Goal: Task Accomplishment & Management: Manage account settings

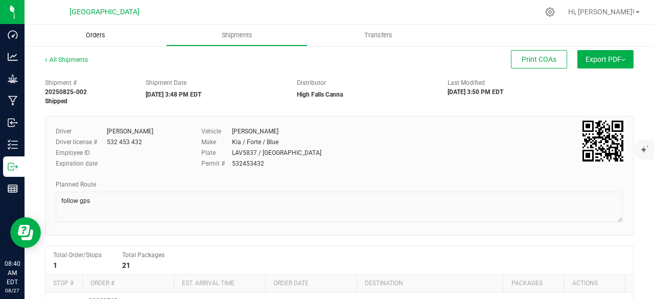
click at [86, 35] on span "Orders" at bounding box center [95, 35] width 47 height 9
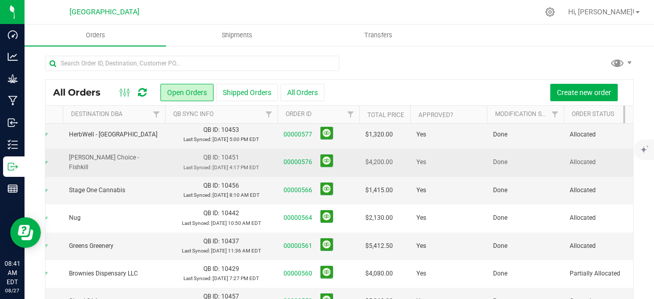
scroll to position [197, 53]
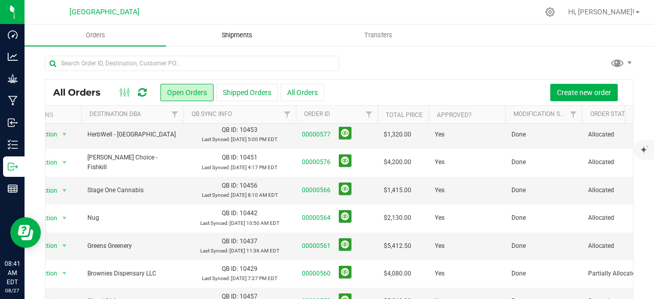
click at [250, 37] on span "Shipments" at bounding box center [237, 35] width 58 height 9
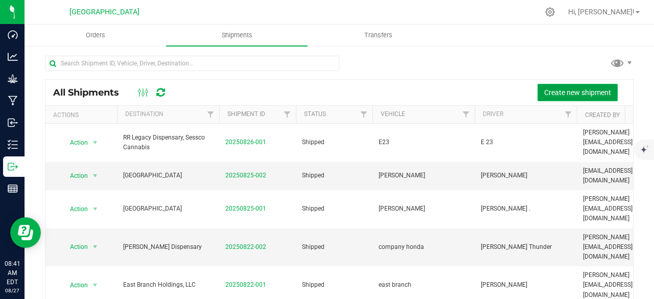
click at [546, 90] on span "Create new shipment" at bounding box center [577, 92] width 67 height 8
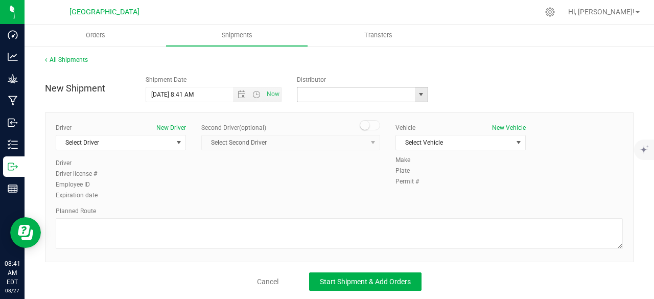
click at [356, 100] on input "text" at bounding box center [354, 94] width 114 height 14
click at [417, 93] on span "select" at bounding box center [421, 94] width 8 height 8
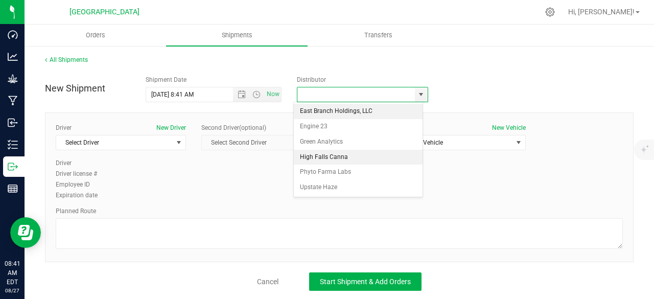
click at [334, 161] on li "High Falls Canna" at bounding box center [358, 157] width 129 height 15
type input "High Falls Canna"
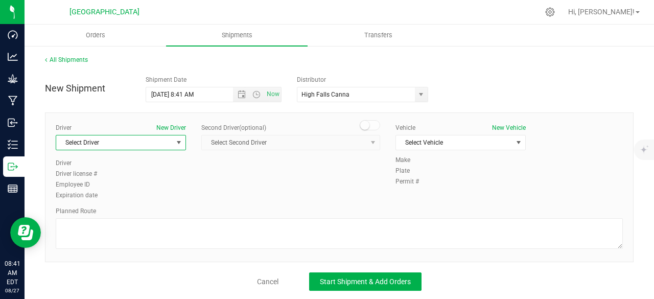
click at [162, 149] on span "Select Driver" at bounding box center [121, 142] width 130 height 15
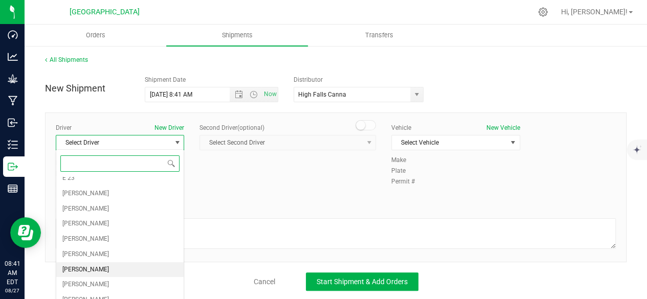
click at [98, 263] on li "[PERSON_NAME]" at bounding box center [119, 269] width 127 height 15
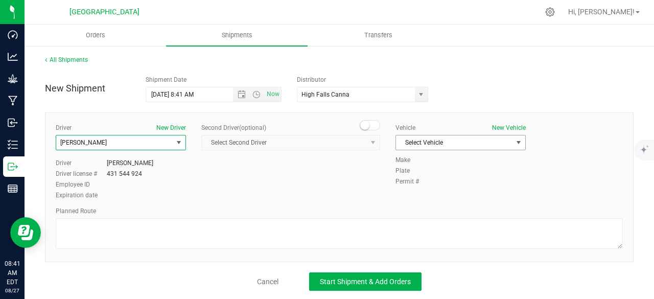
click at [443, 142] on span "Select Vehicle" at bounding box center [454, 142] width 117 height 14
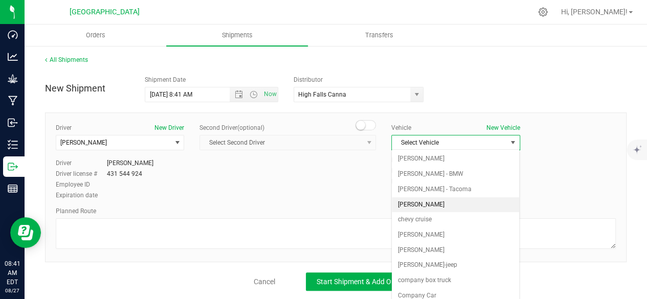
click at [428, 204] on li "[PERSON_NAME]" at bounding box center [454, 204] width 127 height 15
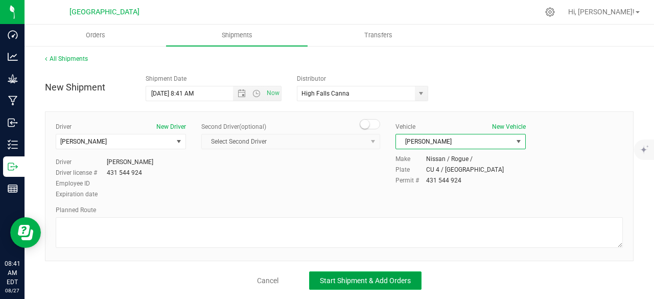
click at [378, 281] on span "Start Shipment & Add Orders" at bounding box center [365, 280] width 91 height 8
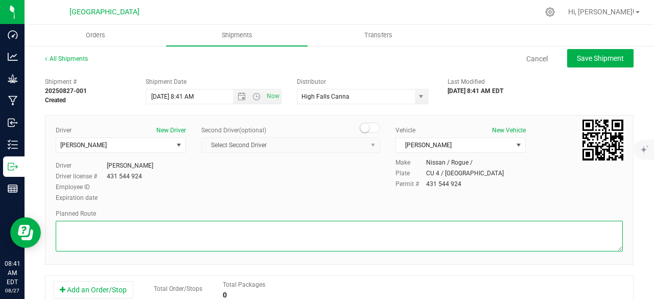
click at [163, 230] on textarea at bounding box center [339, 236] width 567 height 31
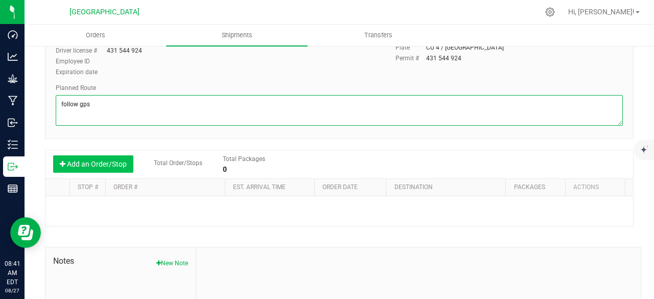
type textarea "follow gps"
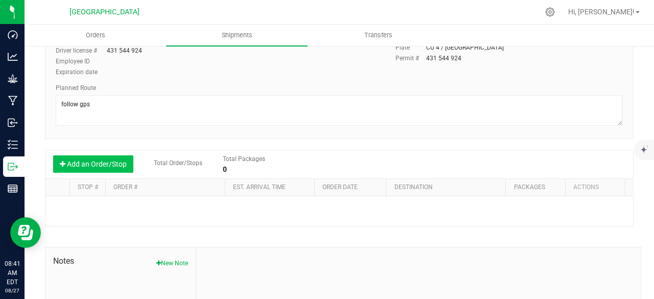
click at [101, 165] on button "Add an Order/Stop" at bounding box center [93, 163] width 80 height 17
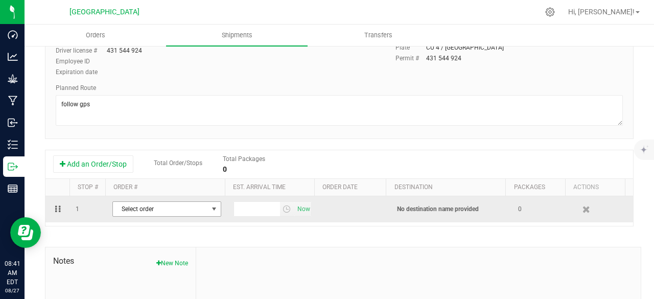
click at [196, 206] on span "Select order" at bounding box center [160, 209] width 95 height 14
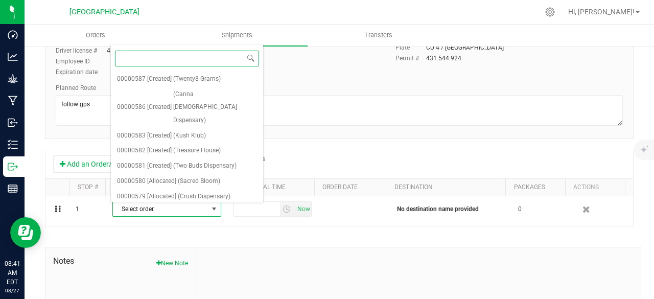
click at [232, 234] on span "([PERSON_NAME] Choice - Fishkill)" at bounding box center [217, 247] width 79 height 26
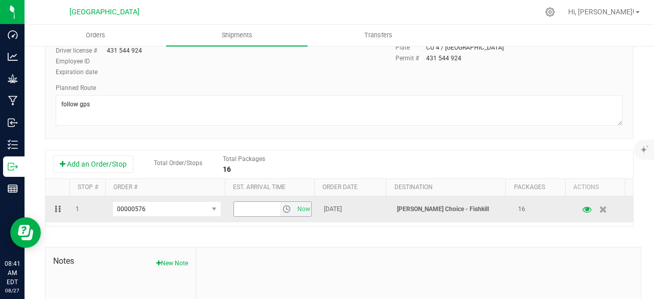
click at [253, 210] on input "text" at bounding box center [257, 209] width 46 height 14
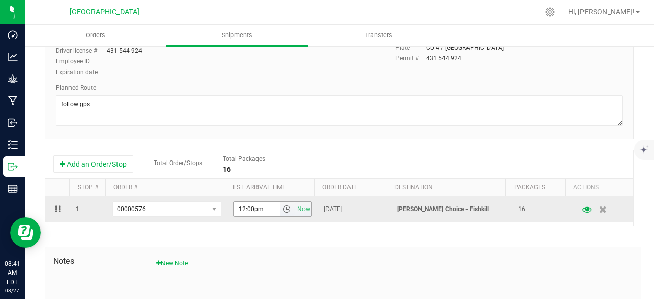
click at [267, 207] on input "12:00pm" at bounding box center [257, 209] width 46 height 14
type input "12:00 pm"
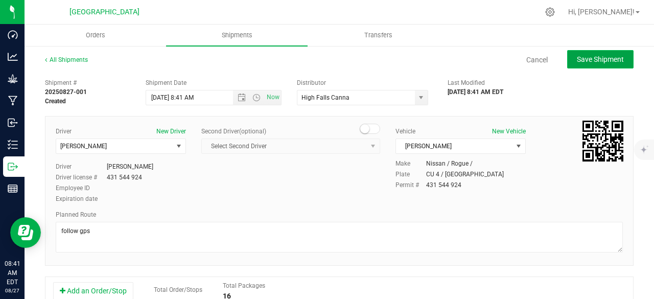
click at [581, 57] on span "Save Shipment" at bounding box center [600, 59] width 47 height 8
type input "[DATE] 12:41 PM"
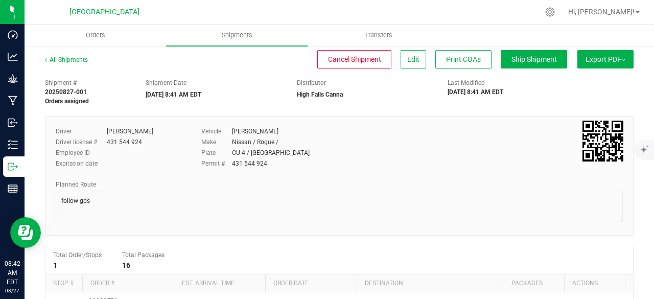
click at [601, 66] on button "Export PDF" at bounding box center [606, 59] width 56 height 18
click at [556, 26] on ul "Orders Shipments Transfers" at bounding box center [352, 36] width 654 height 22
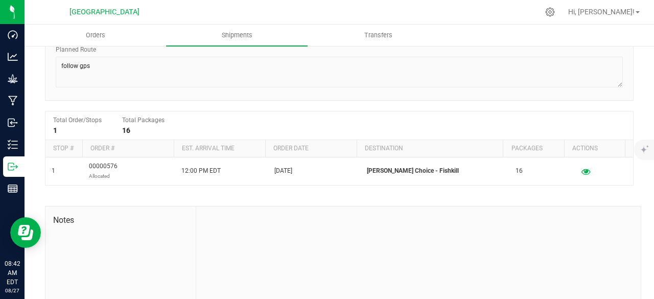
scroll to position [12, 0]
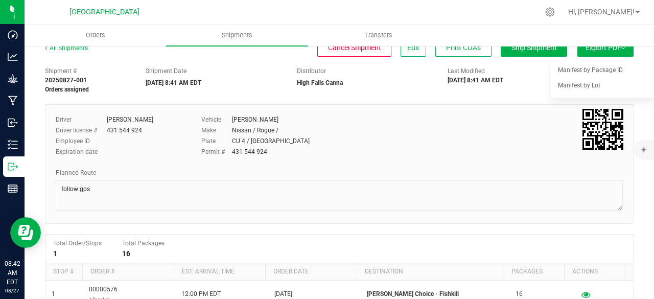
click at [489, 177] on div "Planned Route" at bounding box center [339, 190] width 567 height 45
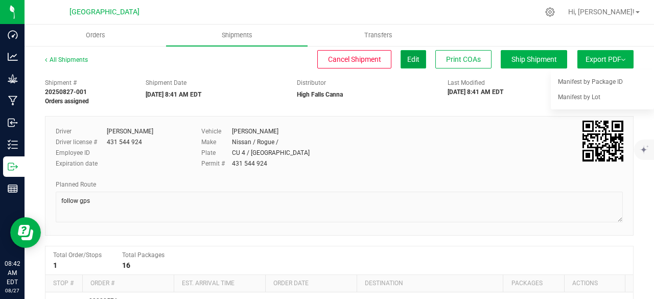
click at [408, 55] on span "Edit" at bounding box center [413, 59] width 12 height 8
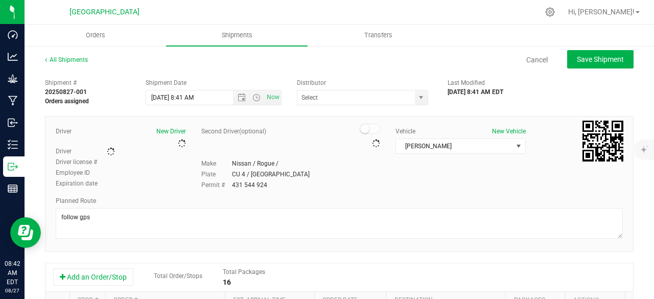
type input "High Falls Canna"
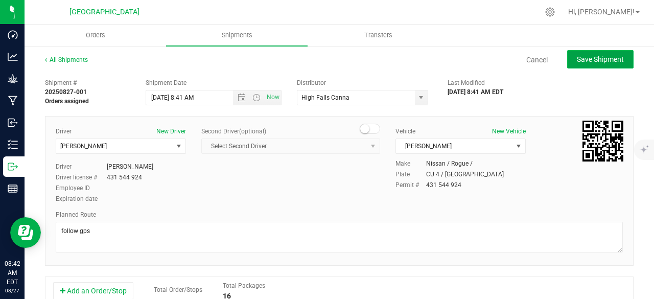
click at [588, 56] on span "Save Shipment" at bounding box center [600, 59] width 47 height 8
type input "[DATE] 12:41 PM"
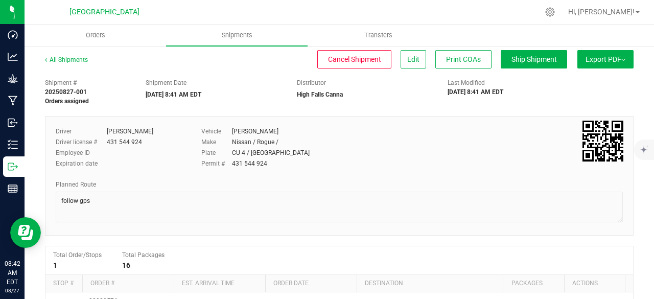
click at [588, 56] on span "Export PDF" at bounding box center [606, 59] width 40 height 8
click at [589, 80] on span "Manifest by Package ID" at bounding box center [590, 81] width 65 height 7
click at [90, 31] on span "Orders" at bounding box center [95, 35] width 47 height 9
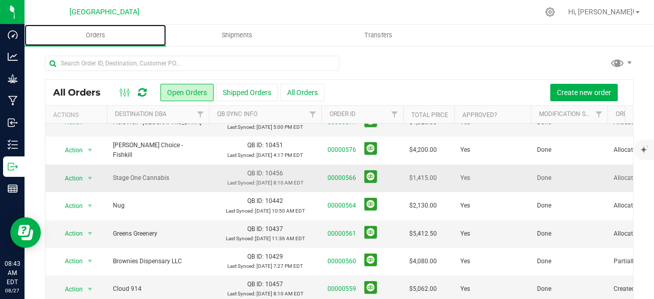
scroll to position [251, 0]
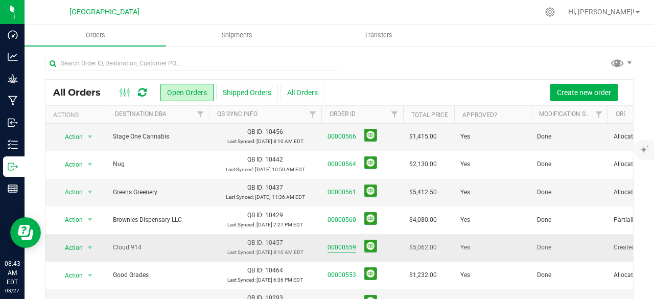
click at [350, 243] on link "00000559" at bounding box center [342, 248] width 29 height 10
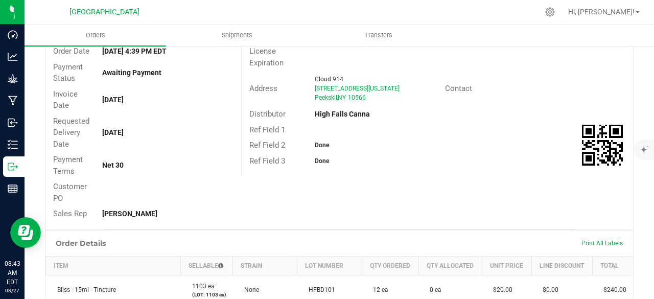
scroll to position [18, 0]
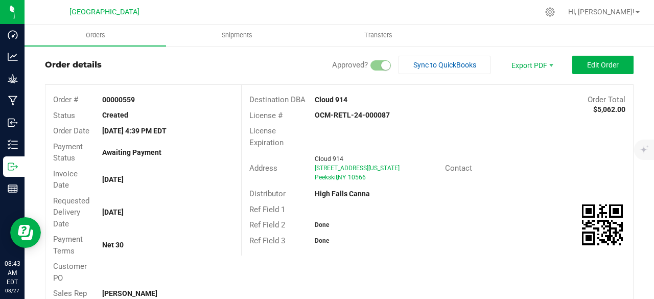
click at [563, 64] on div "Approved? Sync to QuickBooks Export PDF Edit Order" at bounding box center [483, 65] width 302 height 18
click at [587, 64] on span "Edit Order" at bounding box center [603, 65] width 32 height 8
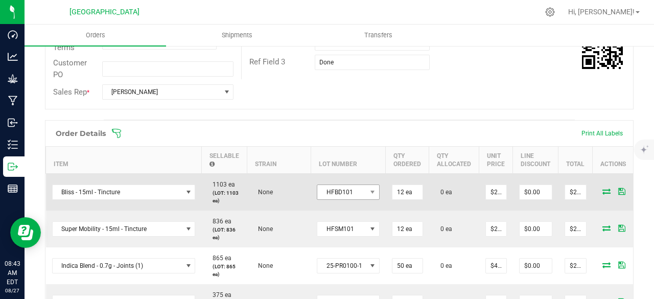
scroll to position [222, 0]
click at [603, 189] on icon at bounding box center [607, 191] width 8 height 6
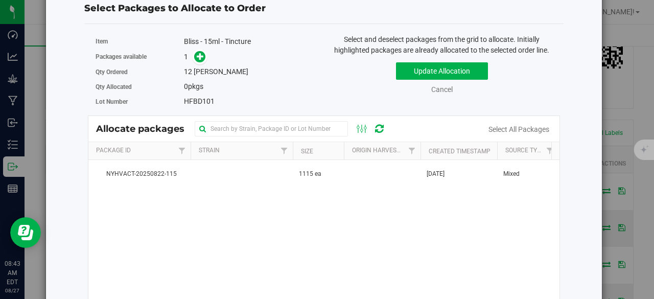
scroll to position [33, 0]
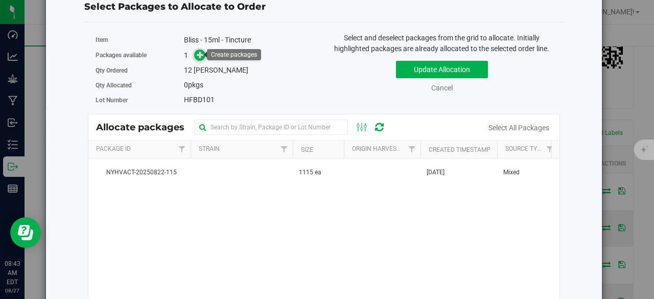
click at [199, 60] on span at bounding box center [200, 56] width 12 height 12
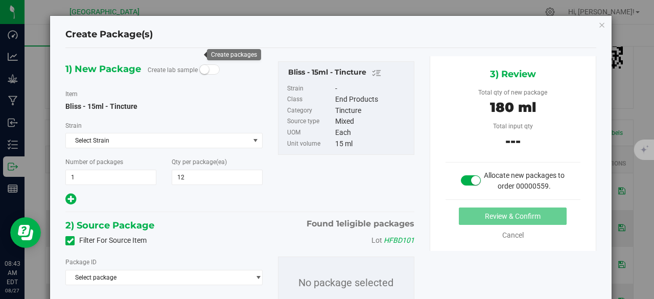
scroll to position [54, 0]
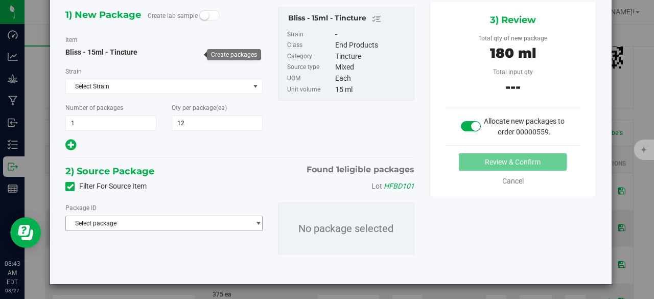
click at [203, 218] on span "Select package" at bounding box center [157, 223] width 183 height 14
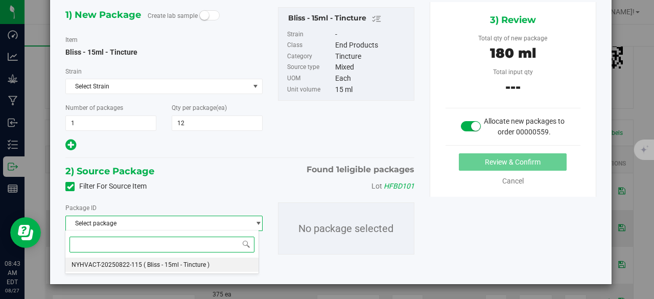
click at [198, 263] on span "( Bliss - 15ml - Tincture )" at bounding box center [177, 264] width 66 height 7
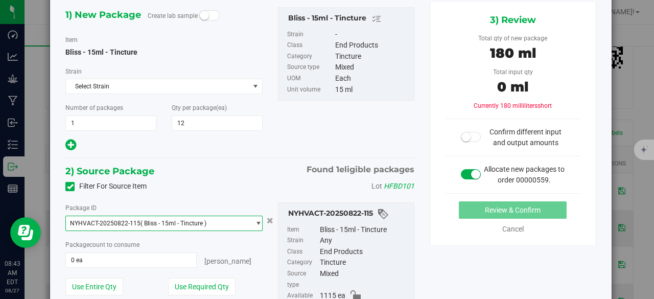
scroll to position [103, 0]
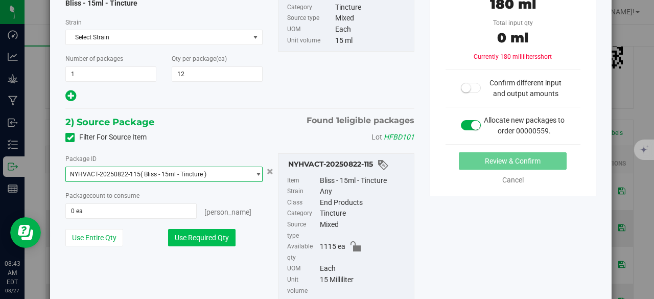
click at [216, 236] on button "Use Required Qty" at bounding box center [201, 237] width 67 height 17
type input "12 ea"
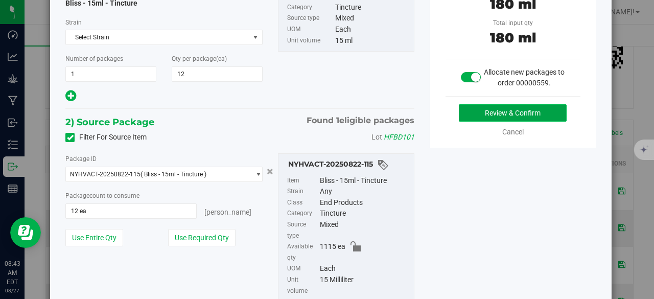
click at [493, 108] on button "Review & Confirm" at bounding box center [513, 112] width 108 height 17
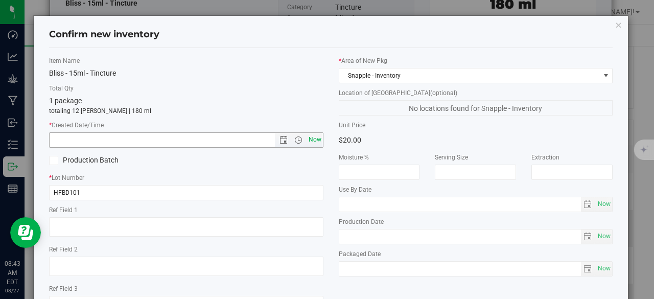
click at [312, 136] on span "Now" at bounding box center [314, 139] width 17 height 15
type input "[DATE] 8:43 AM"
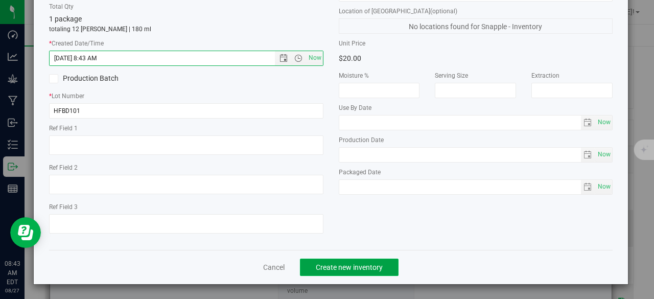
click at [350, 269] on span "Create new inventory" at bounding box center [349, 267] width 67 height 8
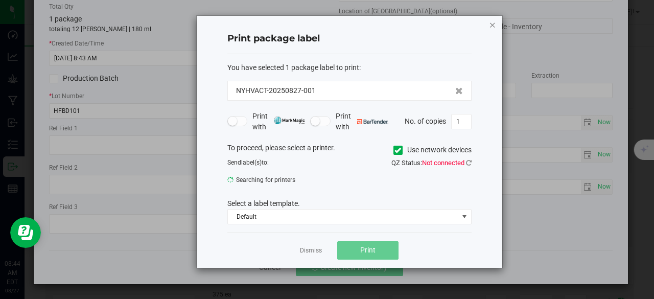
click at [492, 19] on icon "button" at bounding box center [492, 24] width 7 height 12
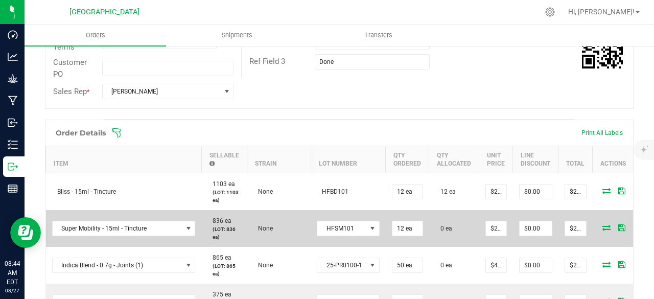
click at [603, 225] on icon at bounding box center [607, 227] width 8 height 6
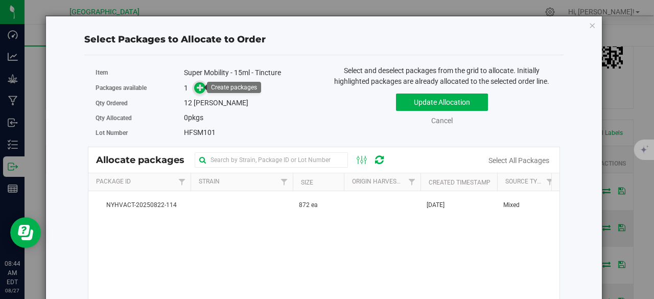
click at [199, 90] on icon at bounding box center [200, 87] width 7 height 7
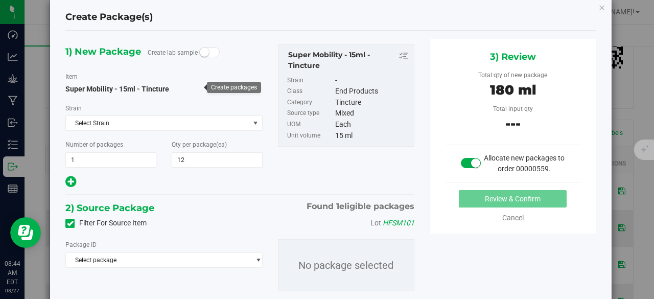
scroll to position [54, 0]
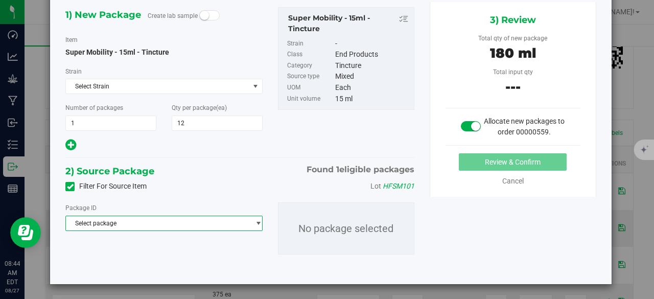
click at [212, 218] on span "Select package" at bounding box center [157, 223] width 183 height 14
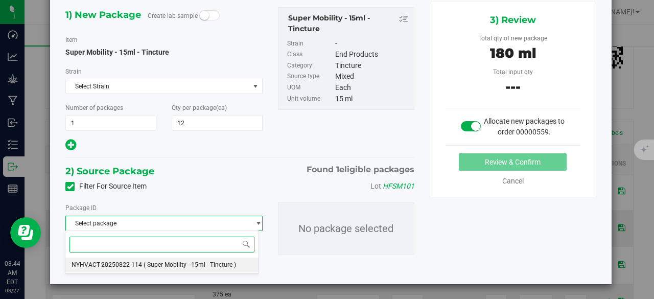
click at [204, 263] on span "( Super Mobility - 15ml - Tincture )" at bounding box center [190, 264] width 93 height 7
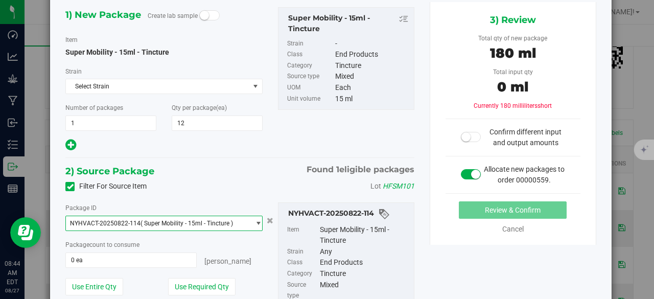
scroll to position [145, 0]
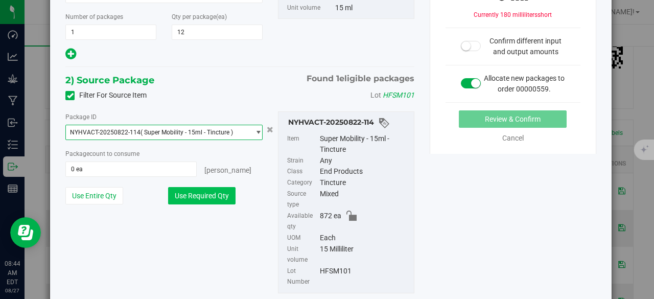
click at [214, 199] on button "Use Required Qty" at bounding box center [201, 195] width 67 height 17
type input "12 ea"
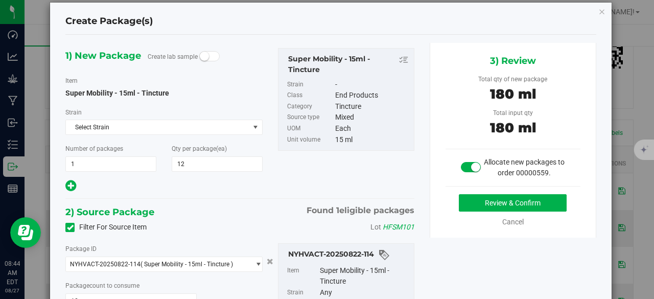
scroll to position [0, 0]
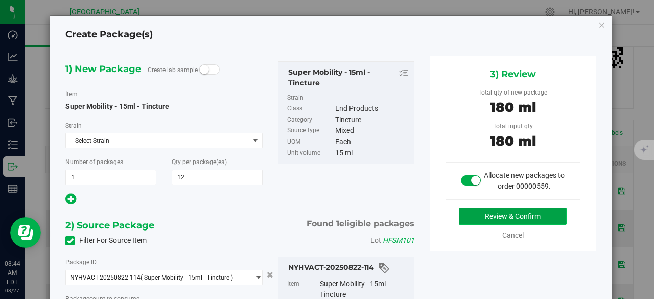
click at [476, 212] on button "Review & Confirm" at bounding box center [513, 215] width 108 height 17
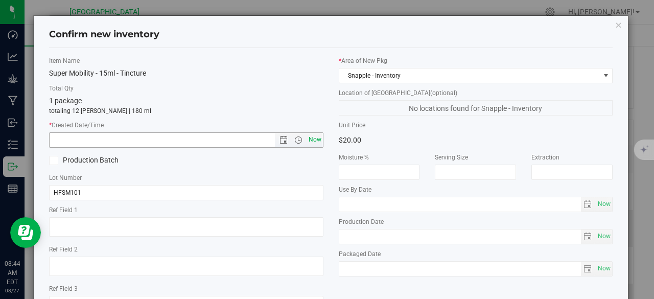
click at [307, 141] on span "Now" at bounding box center [314, 139] width 17 height 15
type input "[DATE] 8:44 AM"
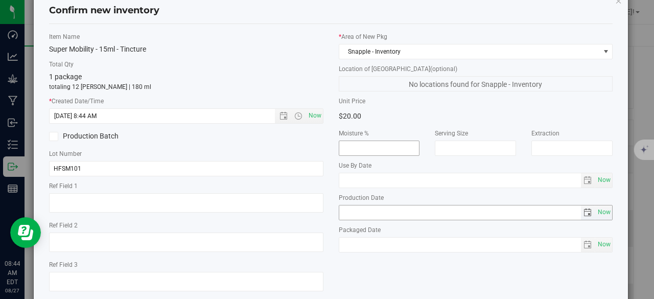
scroll to position [82, 0]
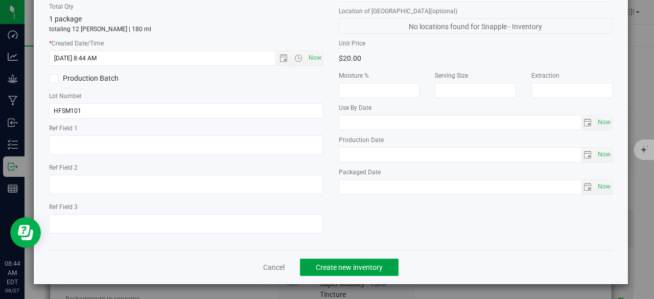
click at [369, 267] on span "Create new inventory" at bounding box center [349, 267] width 67 height 8
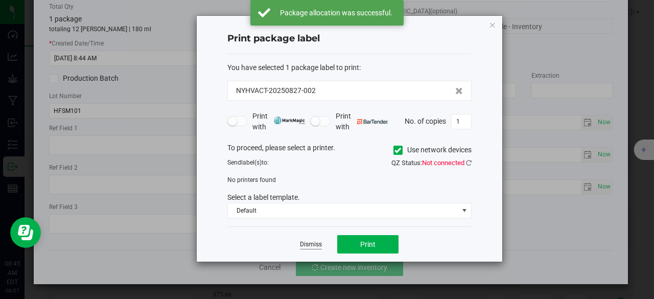
click at [306, 242] on link "Dismiss" at bounding box center [311, 244] width 22 height 9
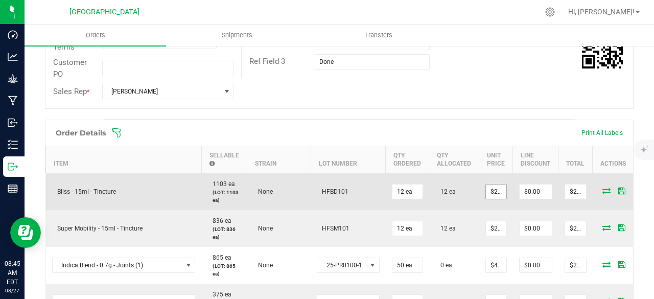
scroll to position [273, 0]
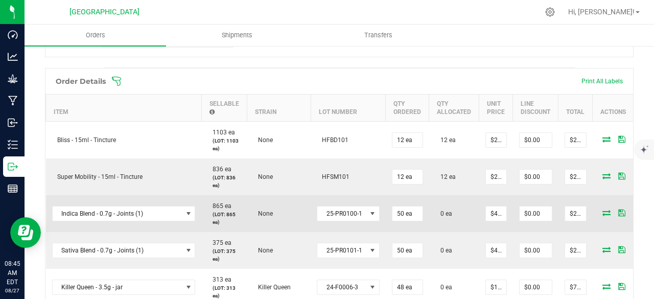
click at [603, 210] on icon at bounding box center [607, 213] width 8 height 6
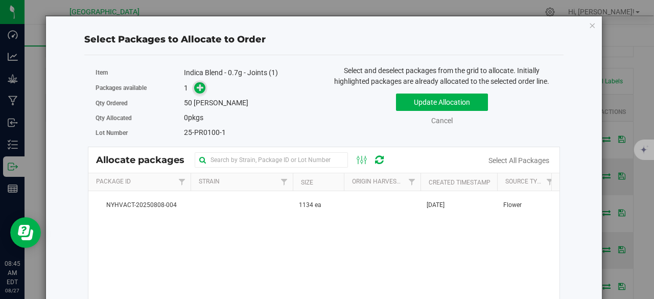
click at [202, 90] on icon at bounding box center [200, 86] width 7 height 7
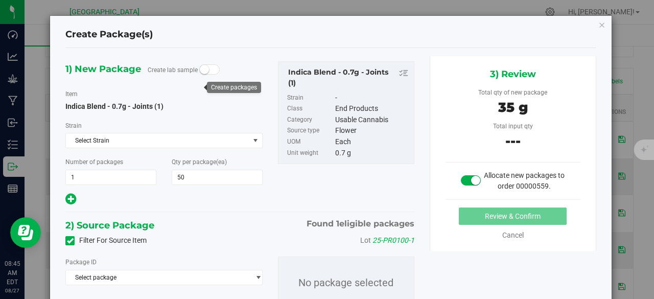
scroll to position [54, 0]
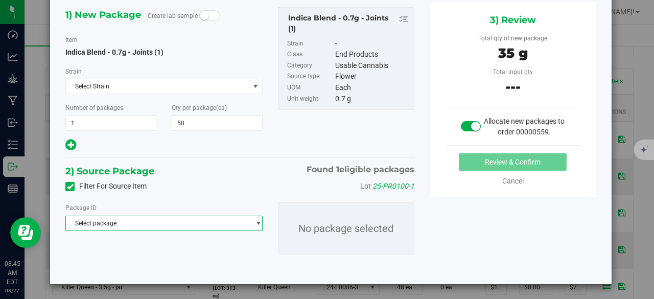
click at [241, 227] on span "Select package" at bounding box center [157, 223] width 183 height 14
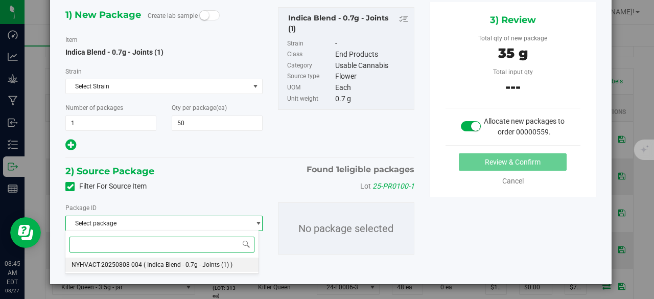
click at [222, 265] on span "( Indica Blend - 0.7g - Joints (1) )" at bounding box center [188, 264] width 89 height 7
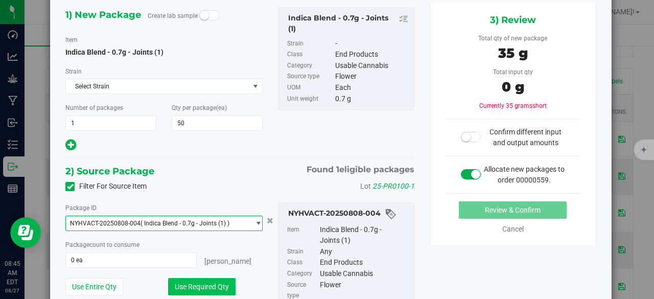
click at [211, 281] on button "Use Required Qty" at bounding box center [201, 286] width 67 height 17
type input "50 ea"
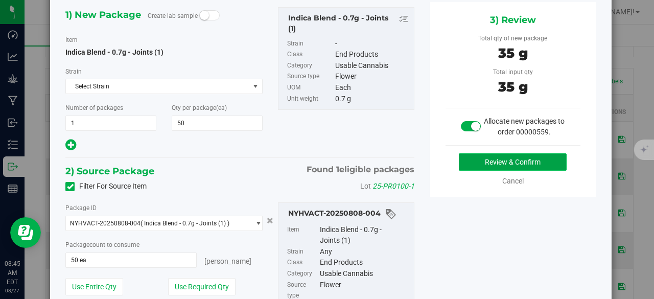
click at [464, 158] on button "Review & Confirm" at bounding box center [513, 161] width 108 height 17
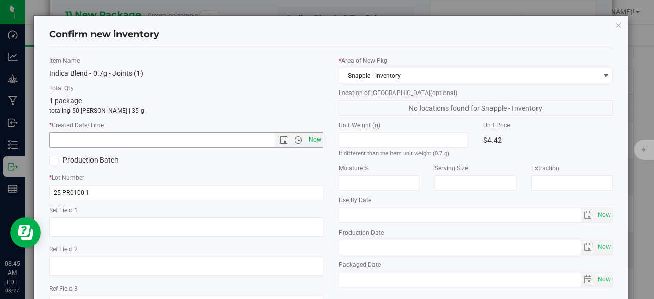
click at [311, 143] on span "Now" at bounding box center [314, 139] width 17 height 15
type input "[DATE] 8:45 AM"
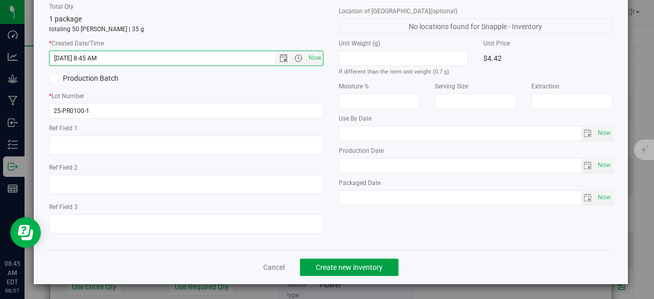
click at [347, 259] on button "Create new inventory" at bounding box center [349, 267] width 99 height 17
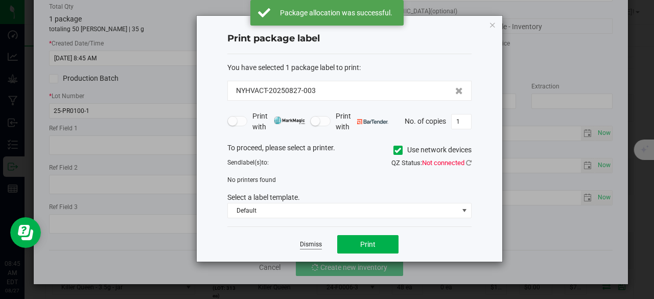
click at [312, 242] on link "Dismiss" at bounding box center [311, 244] width 22 height 9
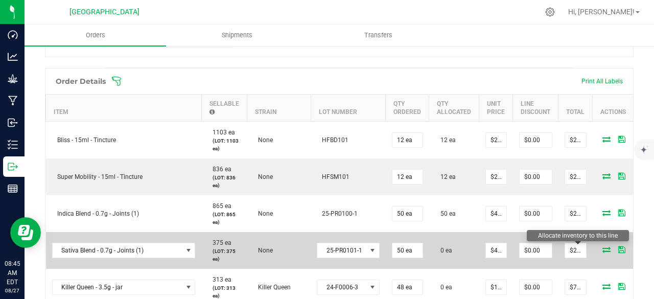
click at [603, 248] on icon at bounding box center [607, 249] width 8 height 6
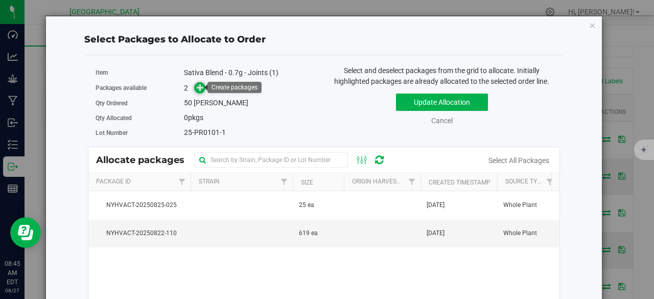
click at [194, 86] on span at bounding box center [200, 88] width 12 height 12
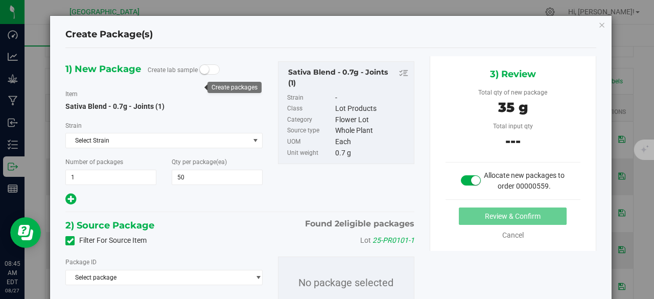
scroll to position [54, 0]
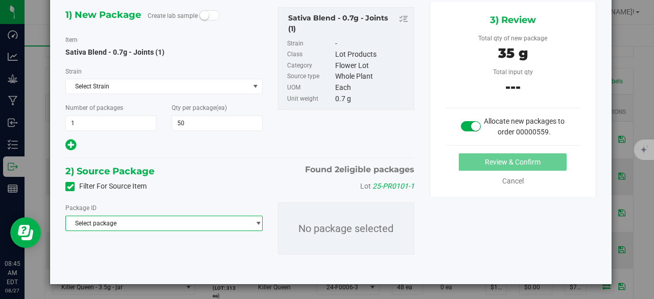
click at [211, 218] on span "Select package" at bounding box center [157, 223] width 183 height 14
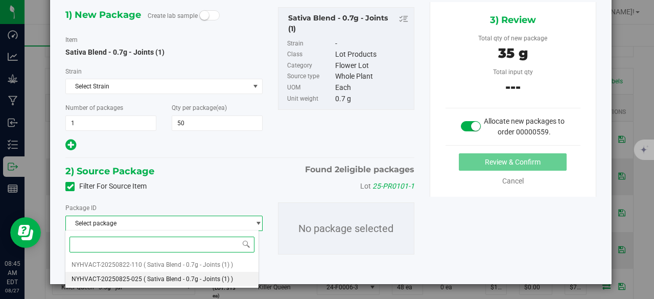
click at [217, 277] on span "( Sativa Blend - 0.7g - Joints (1) )" at bounding box center [188, 278] width 89 height 7
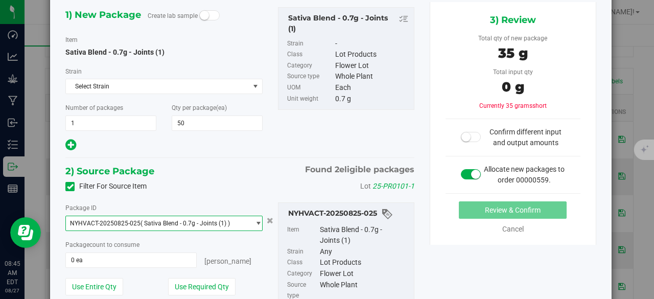
scroll to position [133, 0]
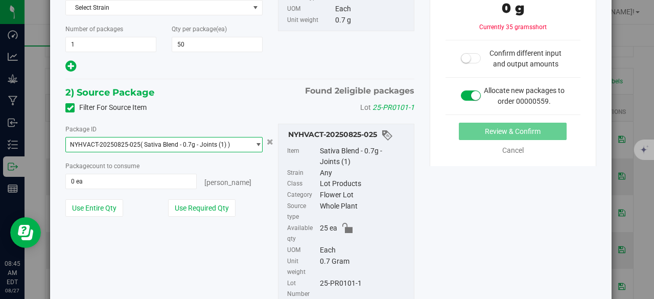
click at [209, 145] on span "( Sativa Blend - 0.7g - Joints (1) )" at bounding box center [185, 144] width 89 height 7
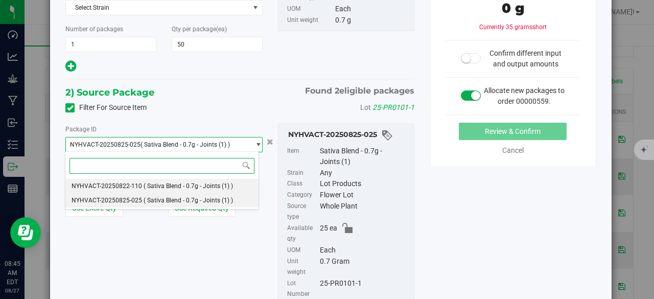
click at [191, 182] on span "( Sativa Blend - 0.7g - Joints (1) )" at bounding box center [188, 185] width 89 height 7
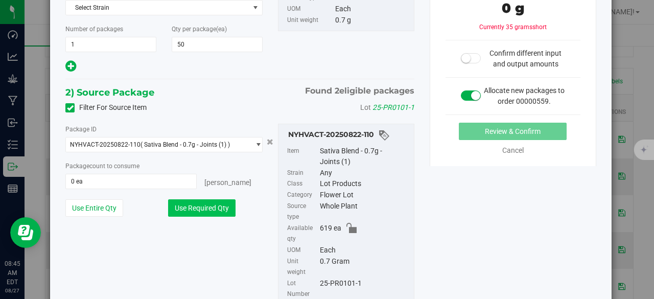
click at [212, 213] on button "Use Required Qty" at bounding box center [201, 207] width 67 height 17
type input "50 ea"
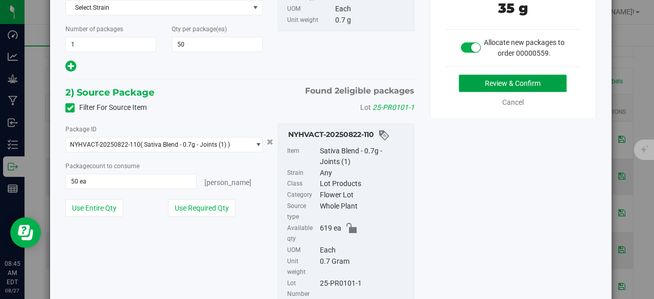
click at [498, 76] on button "Review & Confirm" at bounding box center [513, 83] width 108 height 17
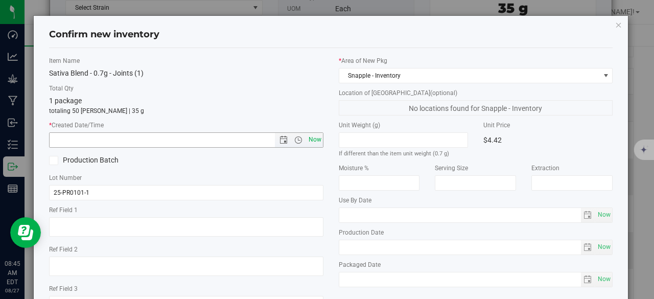
click at [315, 144] on span "Now" at bounding box center [314, 139] width 17 height 15
type input "[DATE] 8:45 AM"
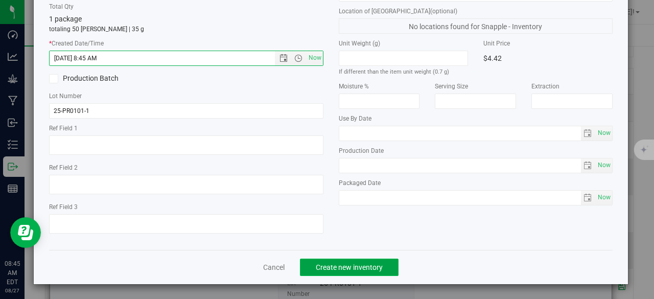
click at [350, 271] on button "Create new inventory" at bounding box center [349, 267] width 99 height 17
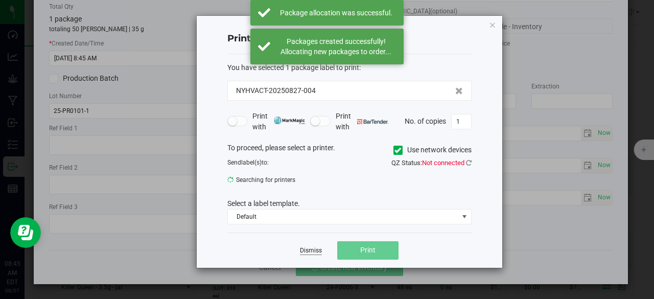
click at [315, 246] on link "Dismiss" at bounding box center [311, 250] width 22 height 9
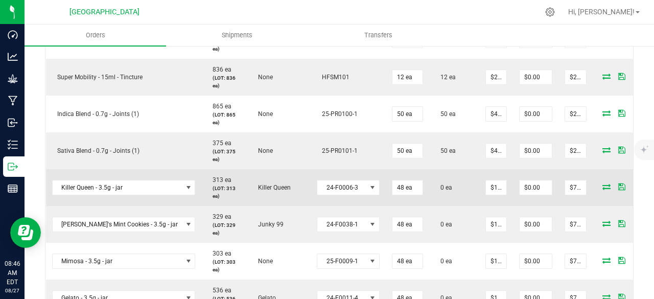
scroll to position [374, 0]
click at [603, 182] on icon at bounding box center [607, 185] width 8 height 6
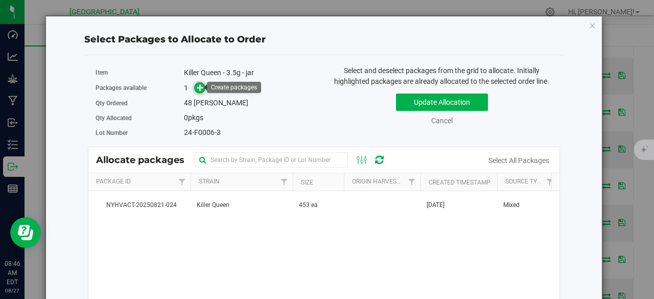
click at [196, 91] on span at bounding box center [200, 88] width 12 height 12
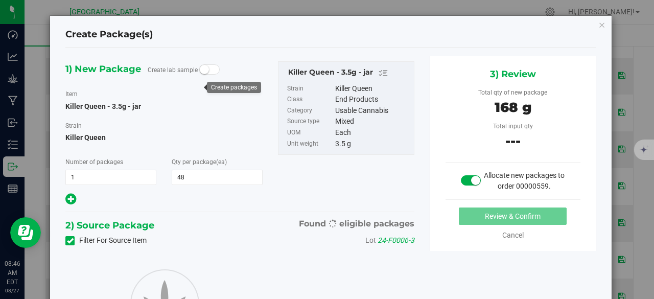
type input "48"
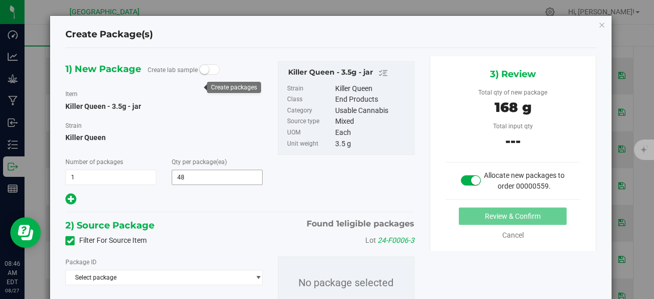
scroll to position [54, 0]
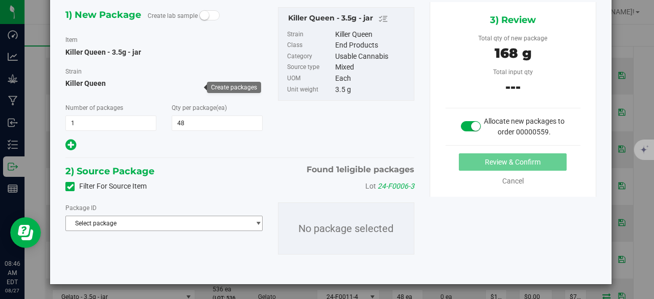
click at [255, 220] on span "select" at bounding box center [259, 223] width 8 height 8
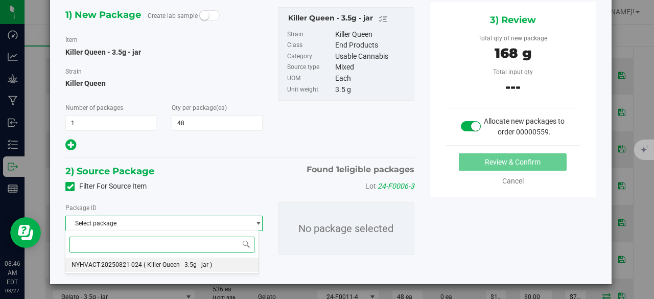
click at [215, 260] on li "NYHVACT-20250821-024 ( Killer Queen - 3.5g - jar )" at bounding box center [162, 265] width 194 height 14
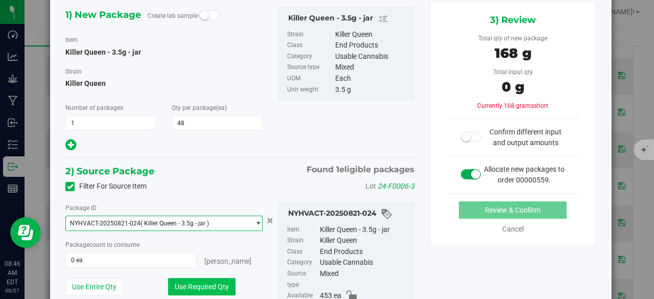
click at [196, 280] on button "Use Required Qty" at bounding box center [201, 286] width 67 height 17
type input "48 ea"
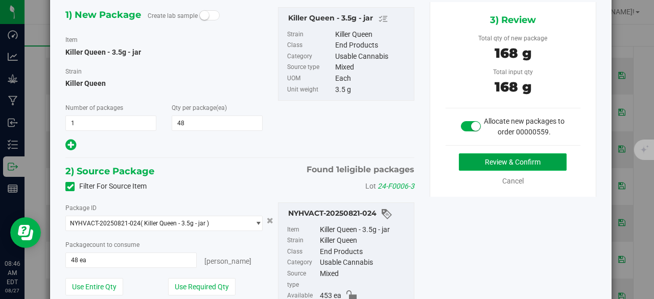
click at [484, 155] on button "Review & Confirm" at bounding box center [513, 161] width 108 height 17
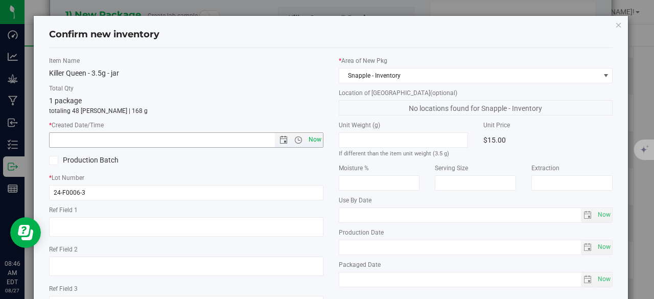
click at [306, 140] on span "Now" at bounding box center [314, 139] width 17 height 15
type input "[DATE] 8:46 AM"
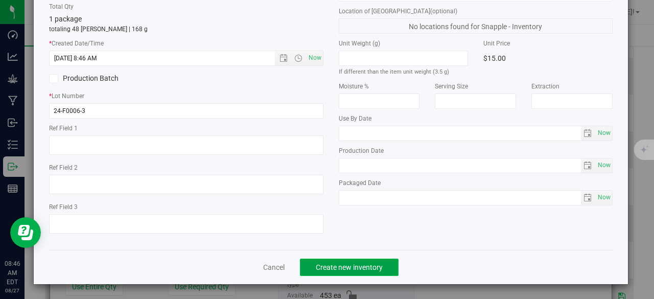
click at [335, 270] on span "Create new inventory" at bounding box center [349, 267] width 67 height 8
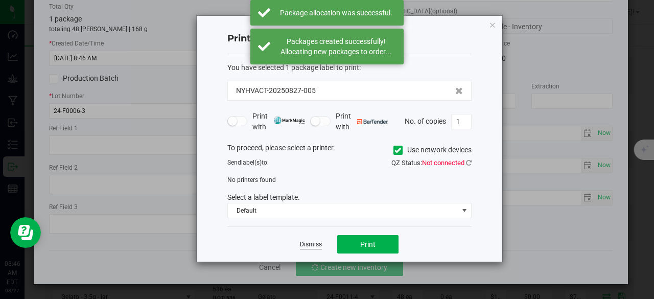
click at [318, 247] on link "Dismiss" at bounding box center [311, 244] width 22 height 9
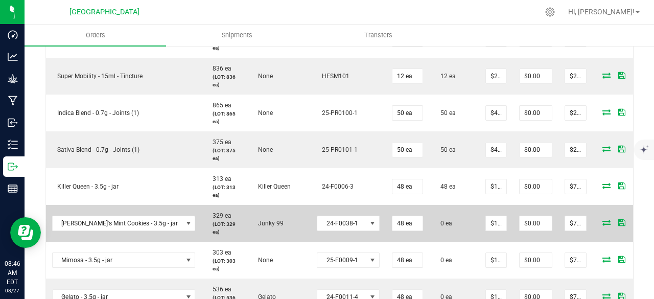
click at [603, 221] on icon at bounding box center [607, 222] width 8 height 6
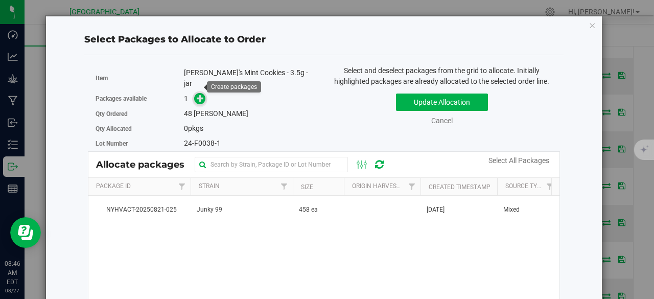
click at [194, 93] on span at bounding box center [200, 99] width 12 height 12
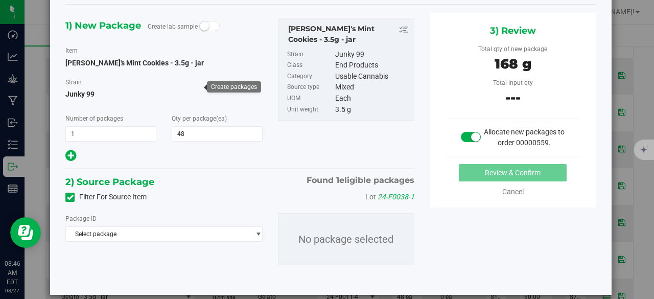
scroll to position [44, 0]
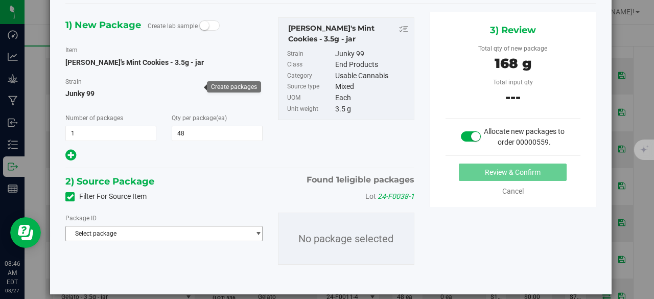
click at [227, 233] on span "Select package" at bounding box center [157, 233] width 183 height 14
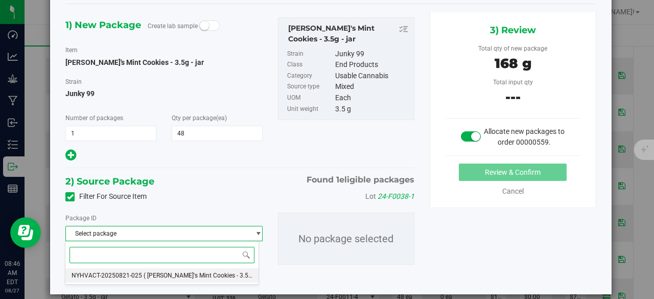
click at [206, 274] on span "( [PERSON_NAME]'s Mint Cookies - 3.5g - jar )" at bounding box center [206, 275] width 124 height 7
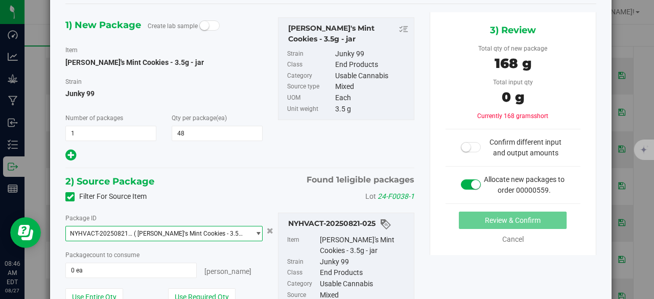
scroll to position [105, 0]
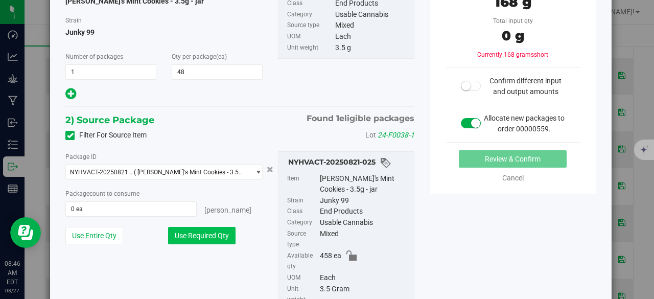
click at [215, 233] on button "Use Required Qty" at bounding box center [201, 235] width 67 height 17
type input "48 ea"
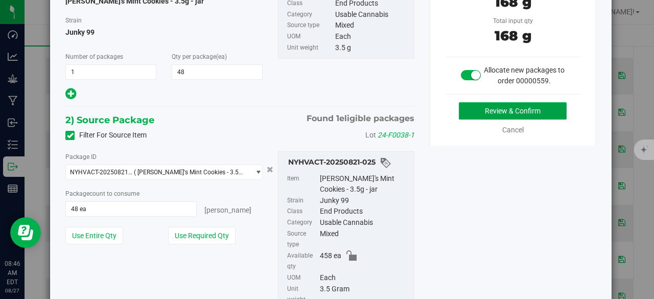
click at [503, 112] on button "Review & Confirm" at bounding box center [513, 110] width 108 height 17
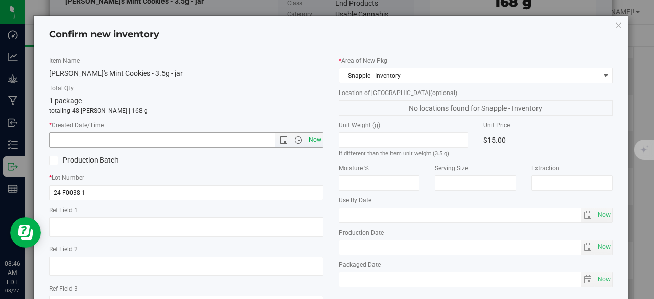
click at [314, 140] on span "Now" at bounding box center [314, 139] width 17 height 15
type input "[DATE] 8:46 AM"
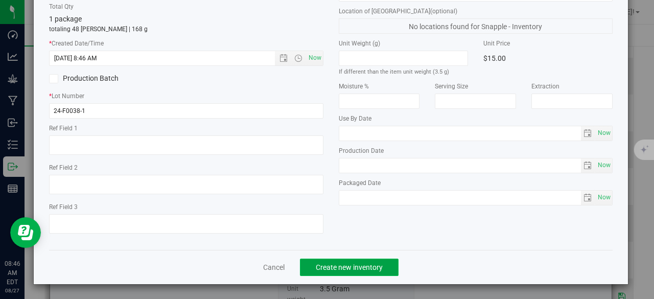
click at [339, 266] on span "Create new inventory" at bounding box center [349, 267] width 67 height 8
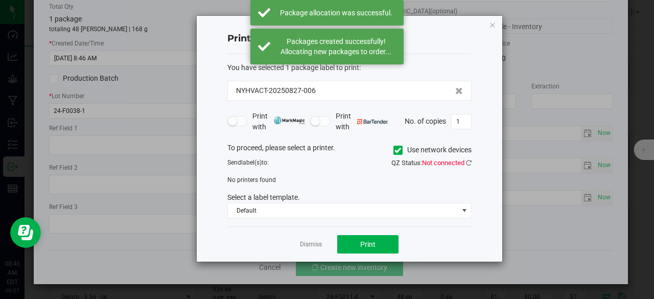
click at [321, 248] on app-cancel-button "Dismiss" at bounding box center [311, 244] width 22 height 11
click at [316, 244] on link "Dismiss" at bounding box center [311, 244] width 22 height 9
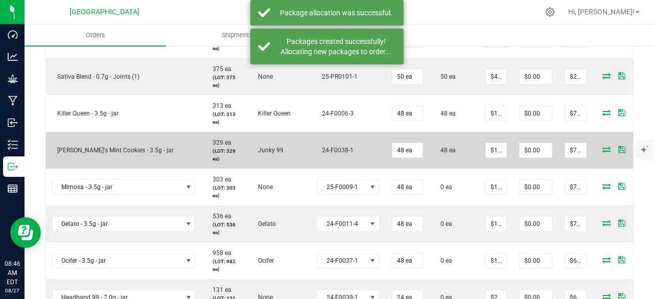
scroll to position [448, 0]
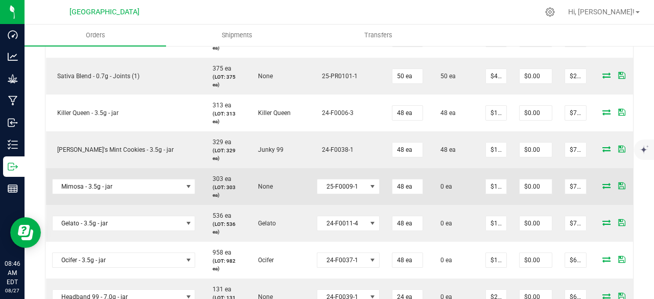
click at [603, 186] on icon at bounding box center [607, 185] width 8 height 6
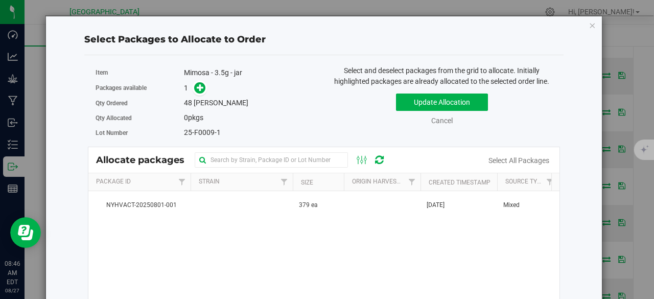
click at [205, 88] on div "1" at bounding box center [250, 88] width 132 height 12
click at [201, 87] on icon at bounding box center [200, 87] width 7 height 7
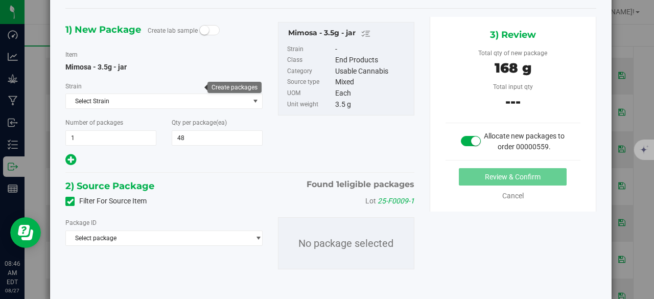
scroll to position [40, 0]
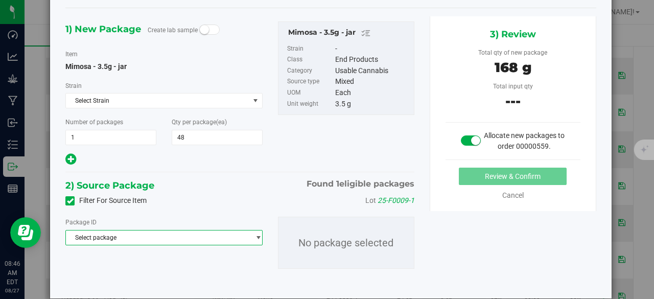
click at [217, 235] on span "Select package" at bounding box center [157, 237] width 183 height 14
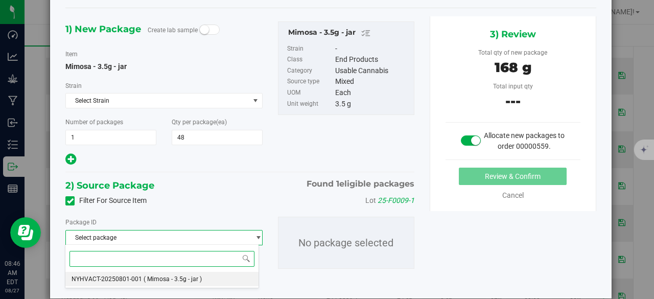
click at [190, 275] on span "( Mimosa - 3.5g - jar )" at bounding box center [173, 278] width 58 height 7
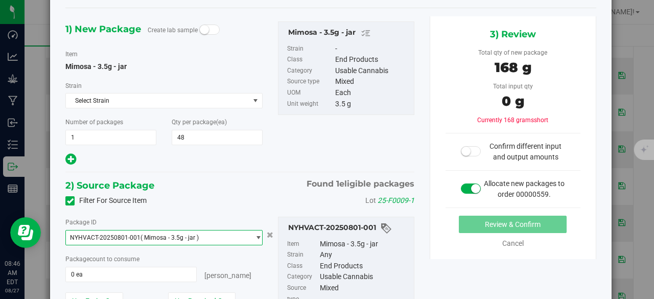
scroll to position [113, 0]
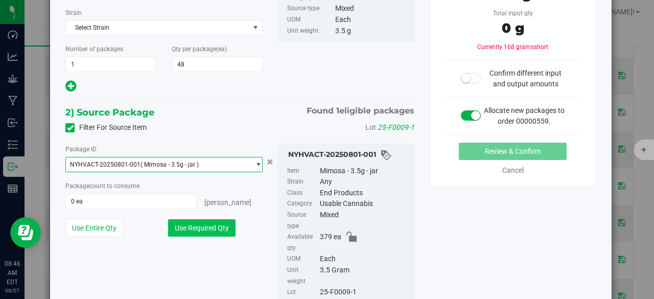
click at [195, 223] on button "Use Required Qty" at bounding box center [201, 227] width 67 height 17
type input "48 ea"
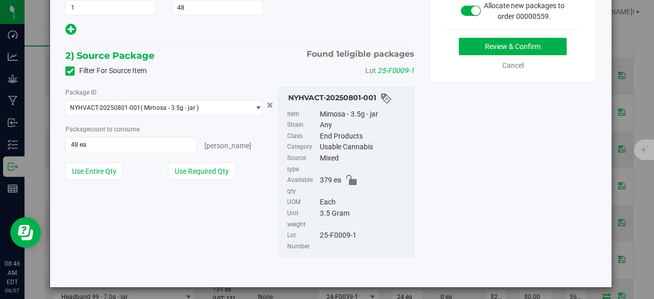
scroll to position [39, 0]
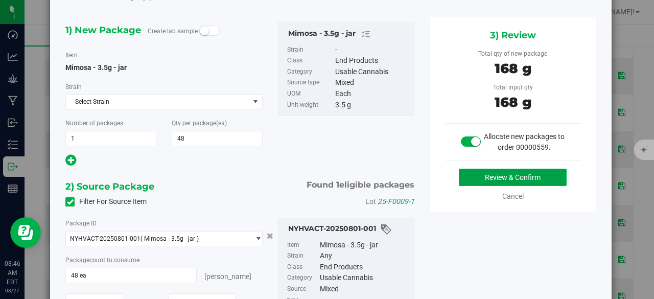
click at [500, 175] on button "Review & Confirm" at bounding box center [513, 177] width 108 height 17
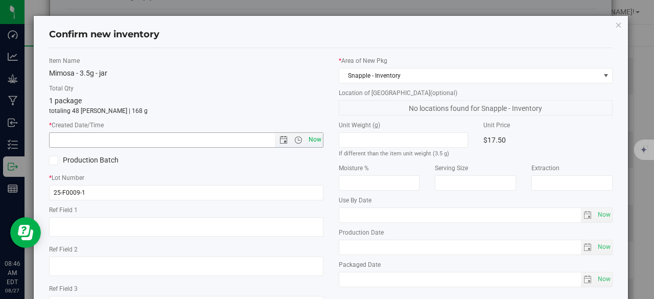
click at [316, 143] on span "Now" at bounding box center [314, 139] width 17 height 15
type input "[DATE] 8:46 AM"
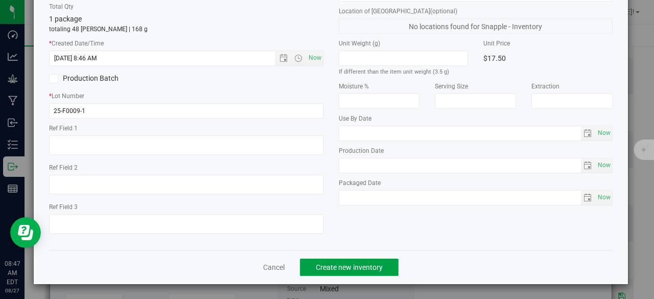
click at [353, 272] on button "Create new inventory" at bounding box center [349, 267] width 99 height 17
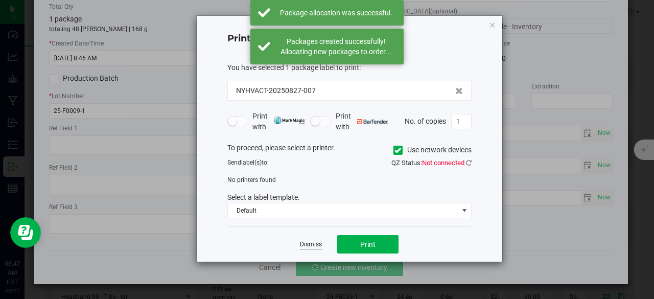
click at [308, 241] on link "Dismiss" at bounding box center [311, 244] width 22 height 9
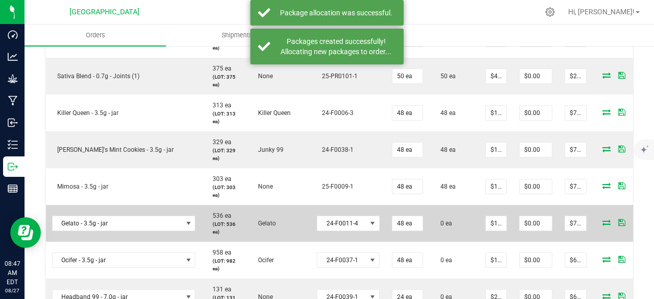
click at [603, 219] on icon at bounding box center [607, 222] width 8 height 6
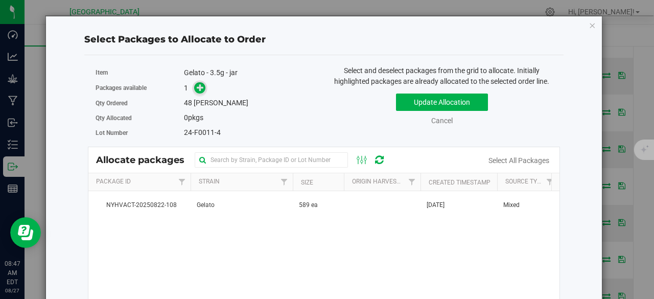
click at [194, 86] on span at bounding box center [200, 88] width 12 height 12
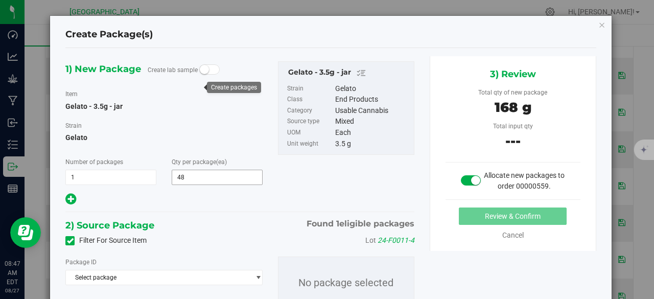
scroll to position [54, 0]
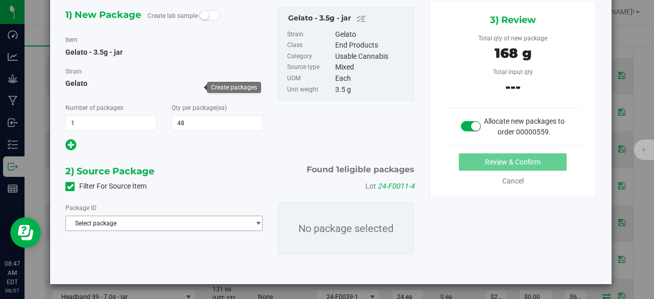
click at [198, 230] on div "Package ID Select package NYHVACT-20250822-108 No package selected" at bounding box center [240, 228] width 364 height 68
click at [178, 222] on span "Select package" at bounding box center [157, 223] width 183 height 14
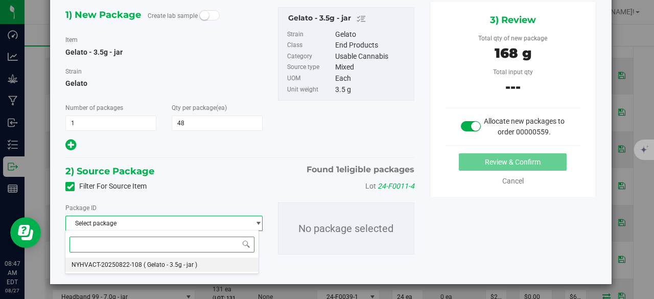
click at [145, 264] on span "( Gelato - 3.5g - jar )" at bounding box center [171, 264] width 54 height 7
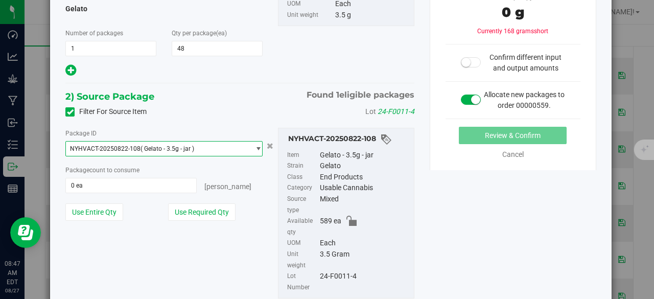
scroll to position [129, 0]
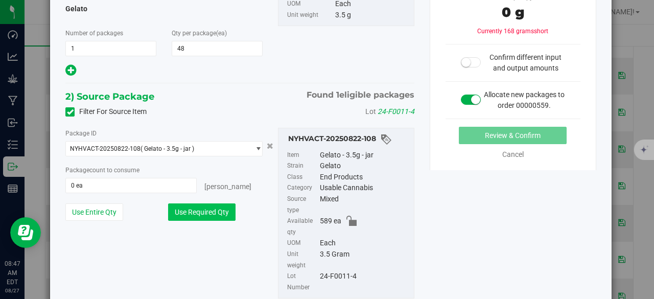
click at [201, 208] on button "Use Required Qty" at bounding box center [201, 211] width 67 height 17
type input "48 ea"
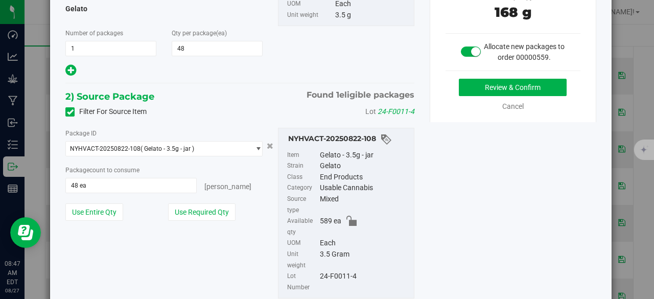
scroll to position [170, 0]
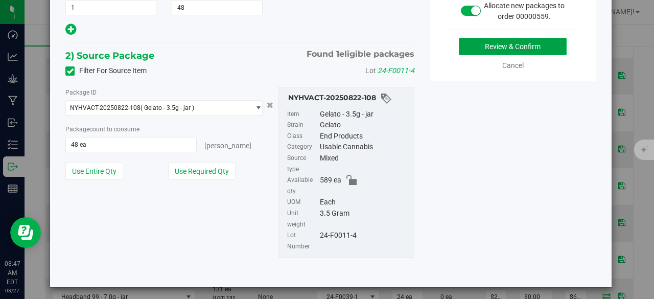
click at [486, 48] on button "Review & Confirm" at bounding box center [513, 46] width 108 height 17
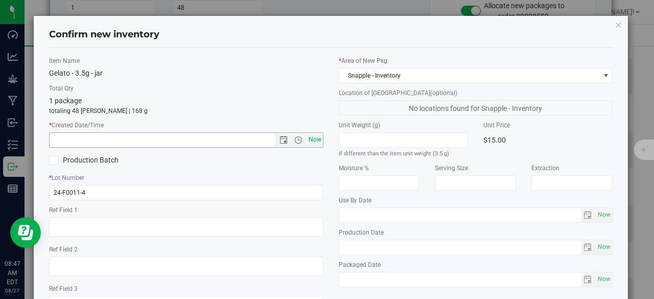
click at [306, 135] on span "Now" at bounding box center [314, 139] width 17 height 15
type input "[DATE] 8:47 AM"
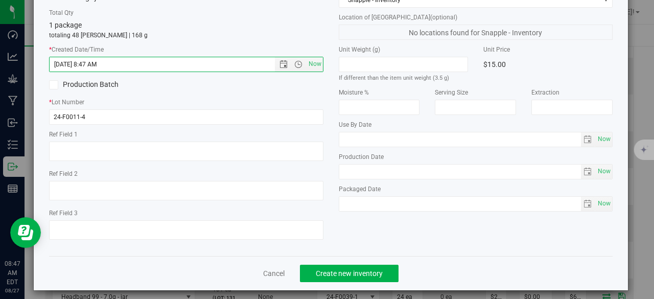
scroll to position [82, 0]
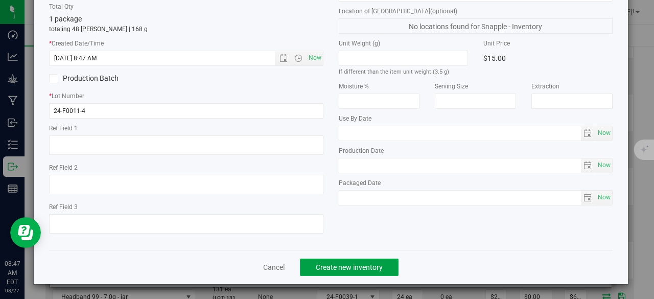
click at [342, 260] on button "Create new inventory" at bounding box center [349, 267] width 99 height 17
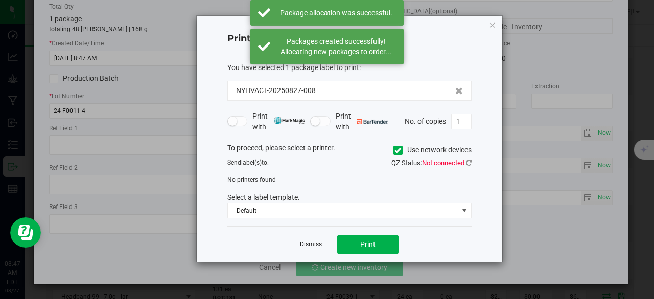
click at [311, 242] on link "Dismiss" at bounding box center [311, 244] width 22 height 9
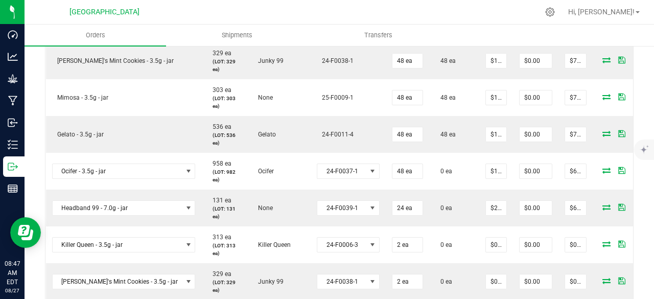
scroll to position [537, 0]
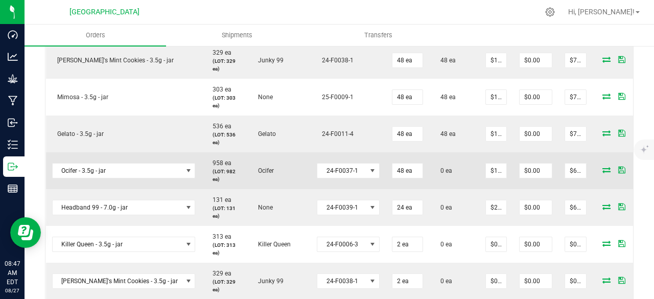
click at [603, 169] on icon at bounding box center [607, 170] width 8 height 6
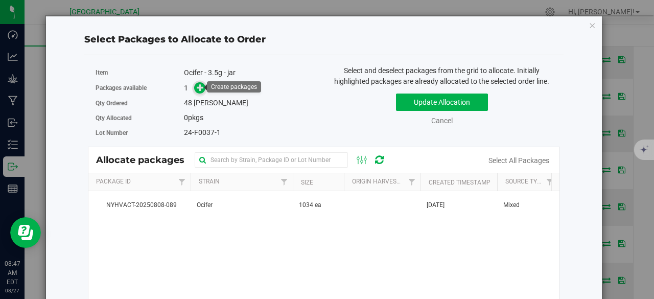
click at [201, 87] on icon at bounding box center [200, 87] width 7 height 7
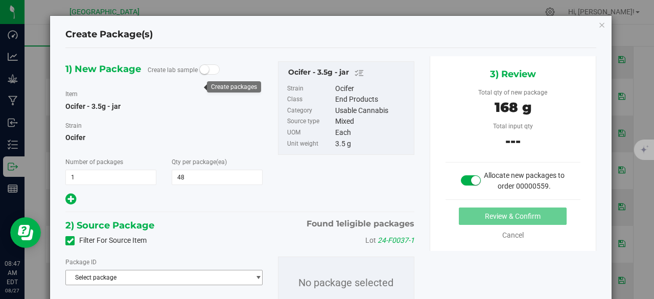
click at [204, 276] on span "Select package" at bounding box center [157, 277] width 183 height 14
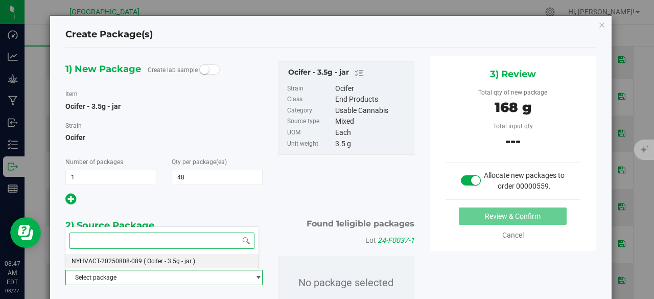
click at [193, 258] on span "( Ocifer - 3.5g - jar )" at bounding box center [170, 261] width 52 height 7
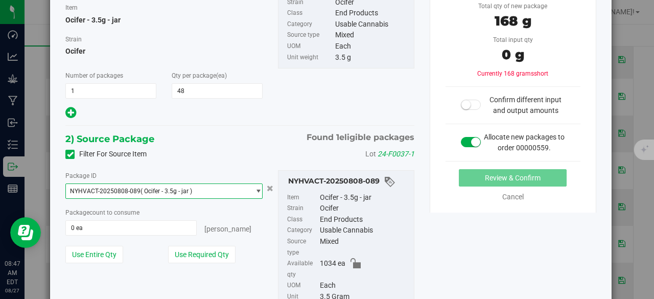
scroll to position [89, 0]
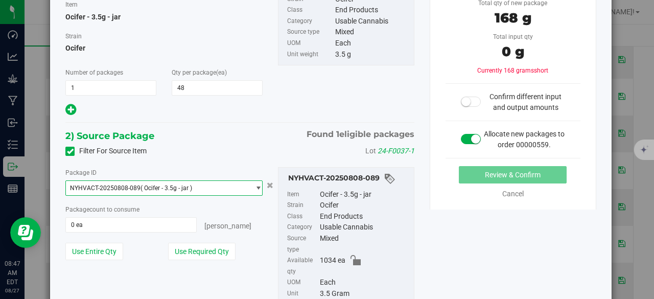
click at [205, 260] on div "Package ID NYHVACT-20250808-089 ( Ocifer - 3.5g - jar ) NYHVACT-20250808-089 Pa…" at bounding box center [164, 217] width 213 height 101
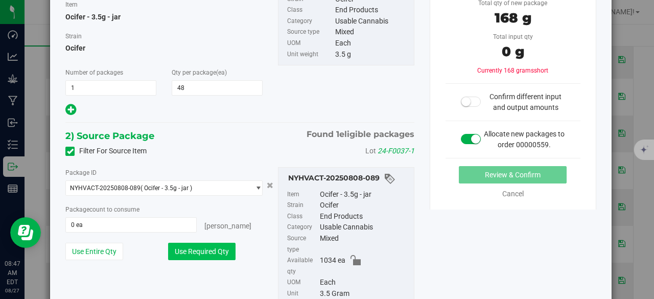
click at [207, 252] on button "Use Required Qty" at bounding box center [201, 251] width 67 height 17
type input "48 ea"
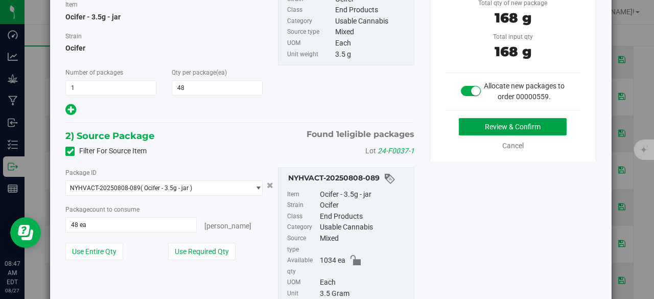
click at [486, 123] on button "Review & Confirm" at bounding box center [513, 126] width 108 height 17
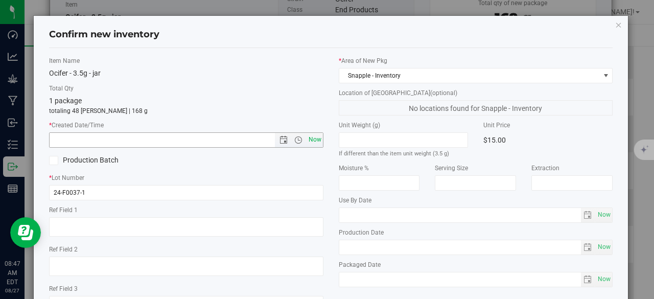
click at [307, 139] on span "Now" at bounding box center [314, 139] width 17 height 15
type input "[DATE] 8:47 AM"
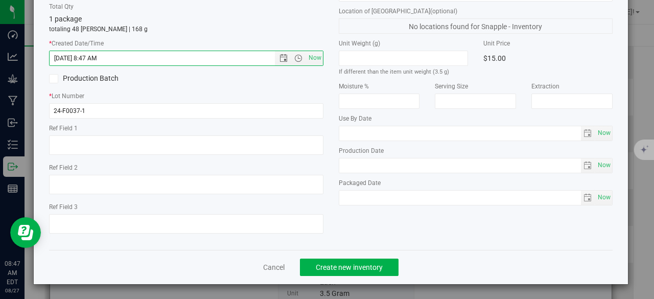
click at [350, 275] on div "Cancel Create new inventory" at bounding box center [331, 267] width 564 height 34
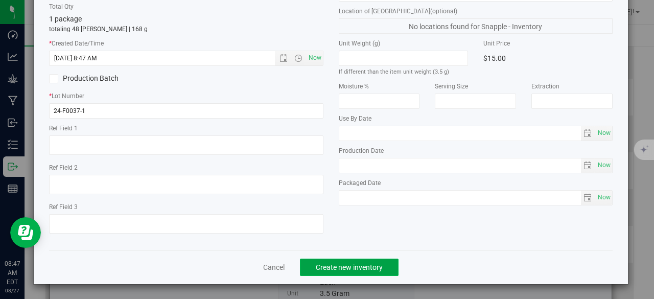
click at [340, 267] on span "Create new inventory" at bounding box center [349, 267] width 67 height 8
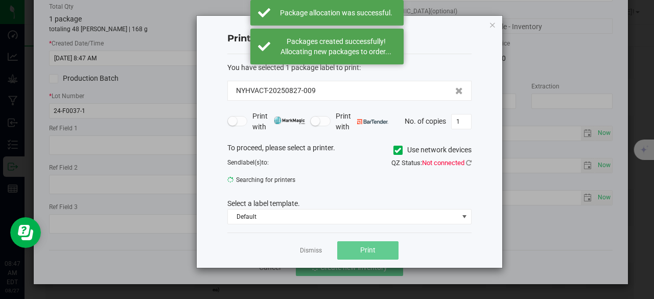
click at [314, 255] on div "Dismiss Print" at bounding box center [349, 250] width 244 height 35
click at [313, 253] on link "Dismiss" at bounding box center [311, 250] width 22 height 9
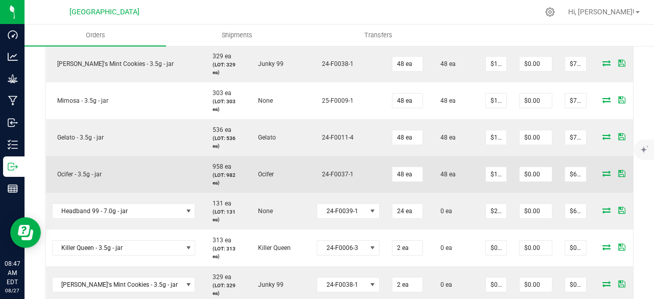
scroll to position [533, 0]
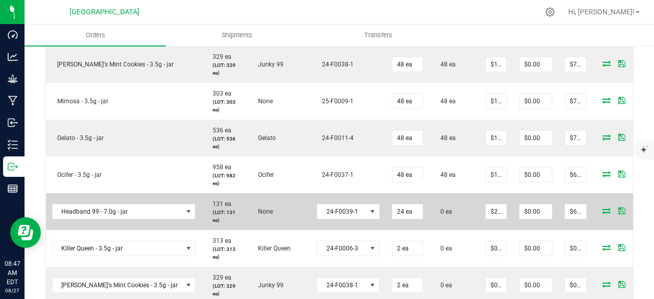
click at [603, 209] on icon at bounding box center [607, 210] width 8 height 6
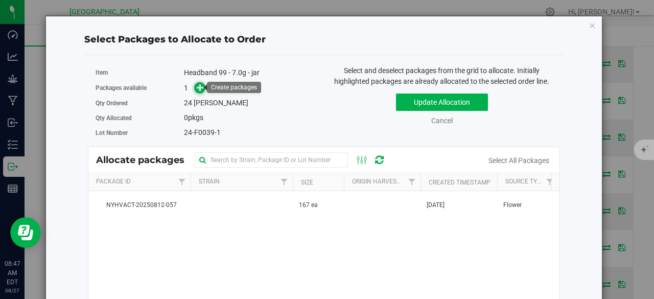
click at [201, 89] on icon at bounding box center [200, 87] width 7 height 7
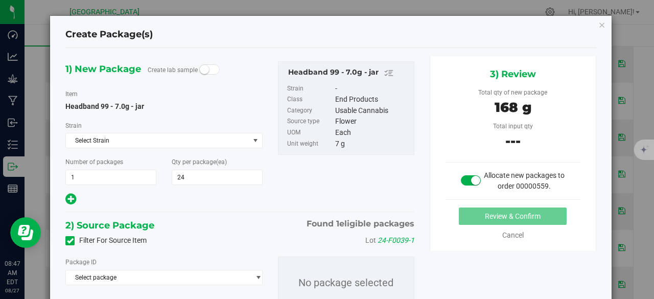
click at [171, 152] on div "1) New Package Create lab sample Item Headband 99 - 7.0g - jar [GEOGRAPHIC_DATA…" at bounding box center [164, 133] width 213 height 145
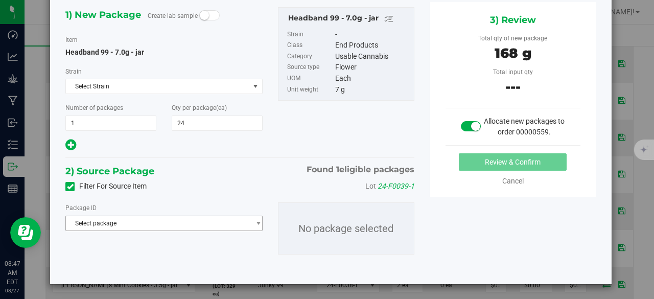
click at [201, 225] on span "Select package" at bounding box center [157, 223] width 183 height 14
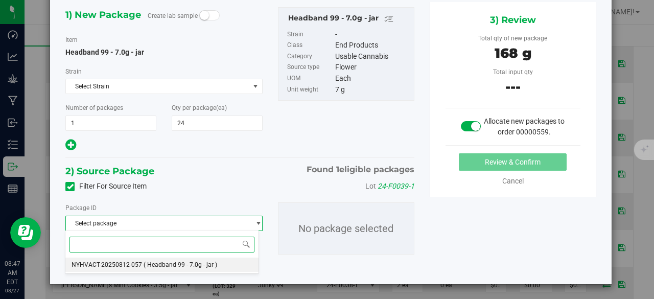
click at [198, 265] on span "( Headband 99 - 7.0g - jar )" at bounding box center [181, 264] width 74 height 7
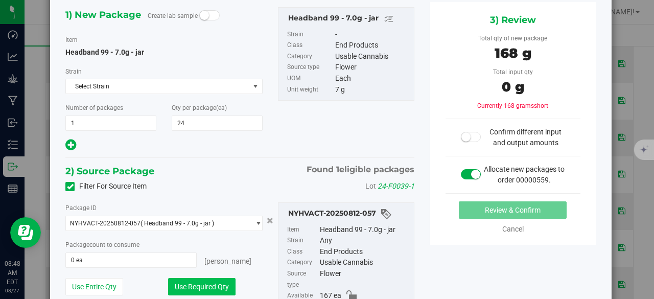
click at [213, 280] on button "Use Required Qty" at bounding box center [201, 286] width 67 height 17
type input "24 ea"
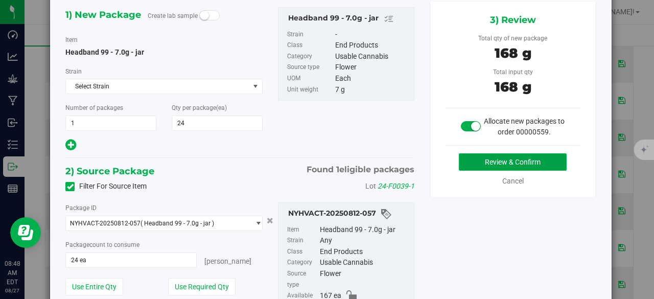
click at [474, 164] on button "Review & Confirm" at bounding box center [513, 161] width 108 height 17
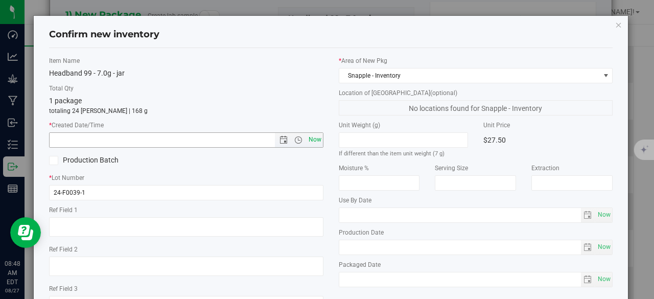
click at [314, 145] on span "Now" at bounding box center [314, 139] width 17 height 15
type input "[DATE] 8:48 AM"
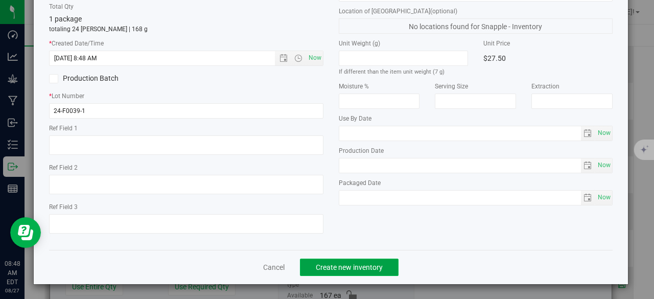
click at [352, 260] on button "Create new inventory" at bounding box center [349, 267] width 99 height 17
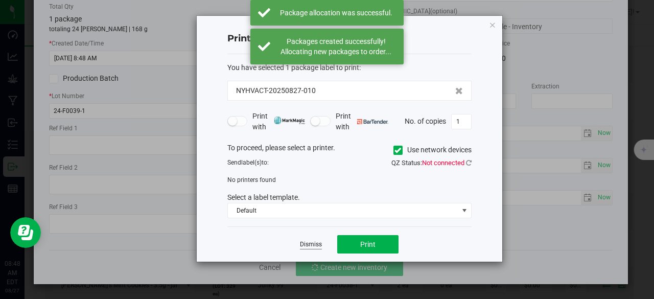
click at [303, 240] on link "Dismiss" at bounding box center [311, 244] width 22 height 9
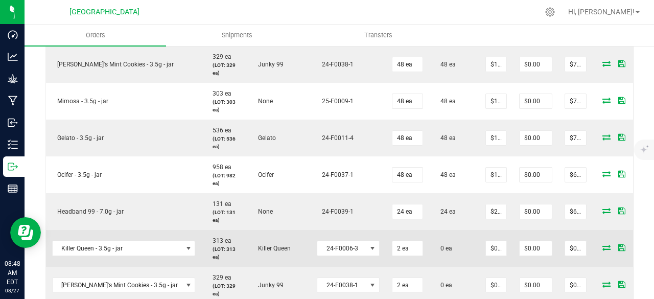
click at [603, 245] on icon at bounding box center [607, 247] width 8 height 6
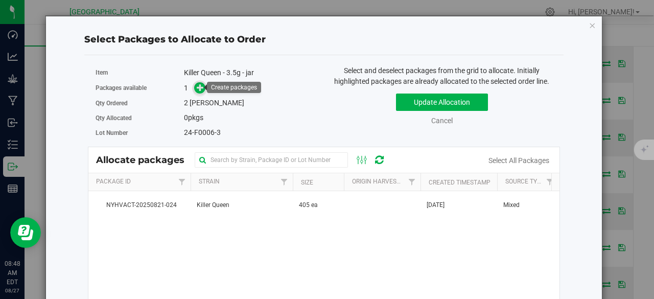
click at [197, 84] on icon at bounding box center [200, 87] width 7 height 7
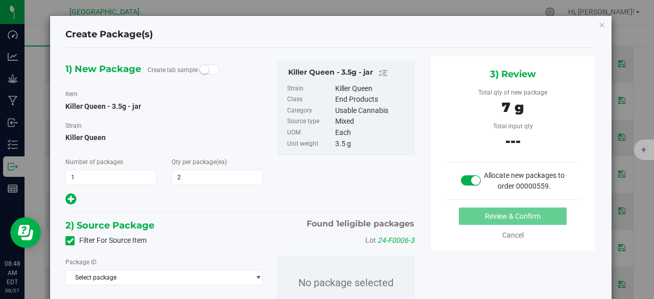
scroll to position [54, 0]
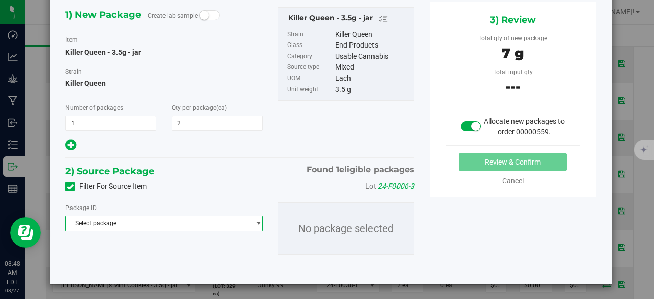
click at [195, 228] on span "Select package" at bounding box center [157, 223] width 183 height 14
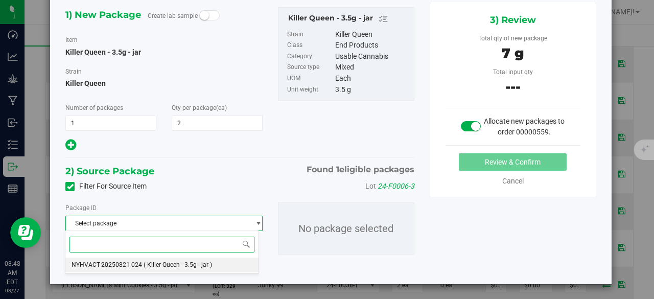
click at [183, 259] on li "NYHVACT-20250821-024 ( Killer Queen - 3.5g - jar )" at bounding box center [162, 265] width 194 height 14
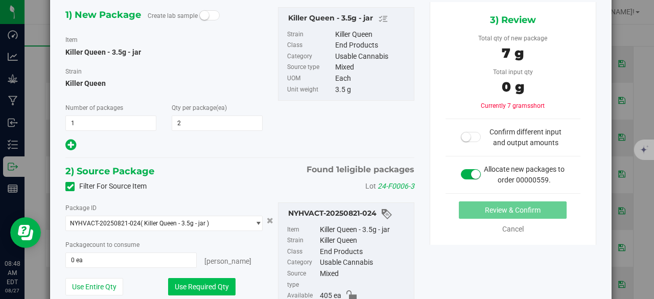
click at [191, 282] on button "Use Required Qty" at bounding box center [201, 286] width 67 height 17
type input "2 ea"
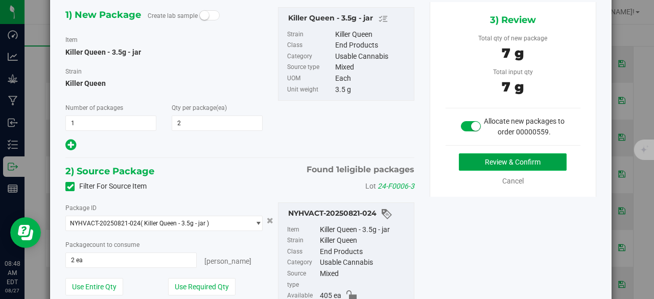
click at [488, 157] on button "Review & Confirm" at bounding box center [513, 161] width 108 height 17
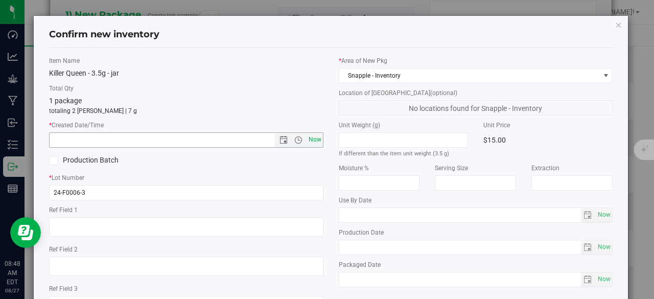
click at [307, 134] on span "Now" at bounding box center [314, 139] width 17 height 15
type input "[DATE] 8:48 AM"
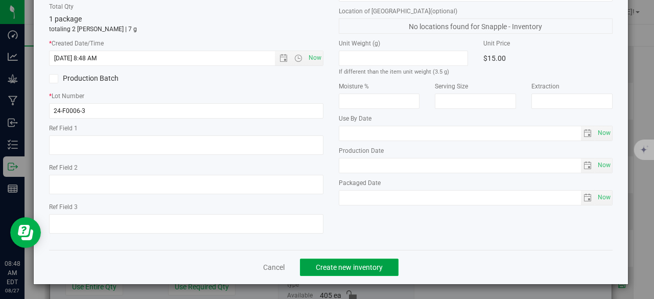
click at [373, 263] on span "Create new inventory" at bounding box center [349, 267] width 67 height 8
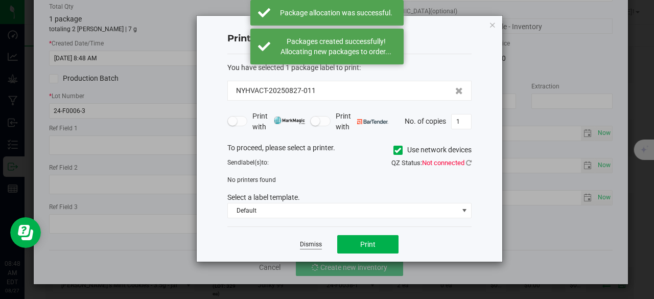
click at [314, 243] on link "Dismiss" at bounding box center [311, 244] width 22 height 9
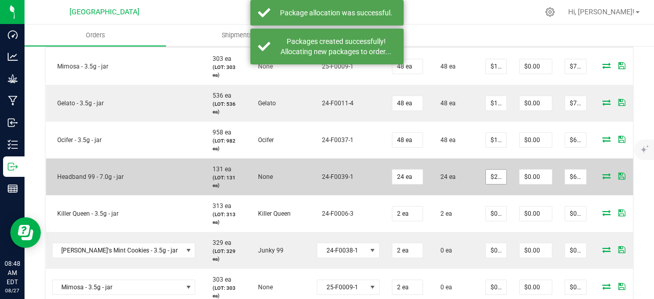
scroll to position [569, 0]
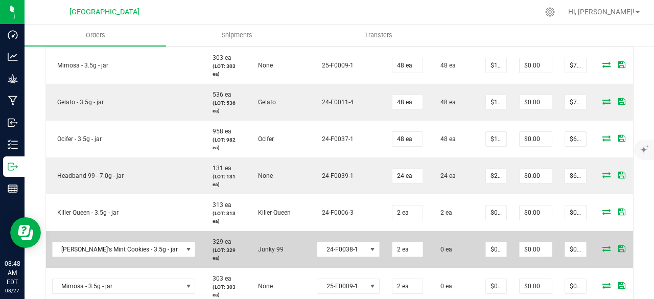
click at [603, 247] on icon at bounding box center [607, 248] width 8 height 6
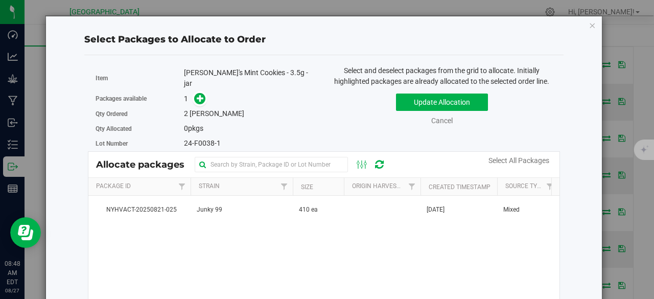
click at [198, 94] on div "Packages available 1" at bounding box center [206, 99] width 221 height 16
click at [197, 95] on icon at bounding box center [200, 98] width 7 height 7
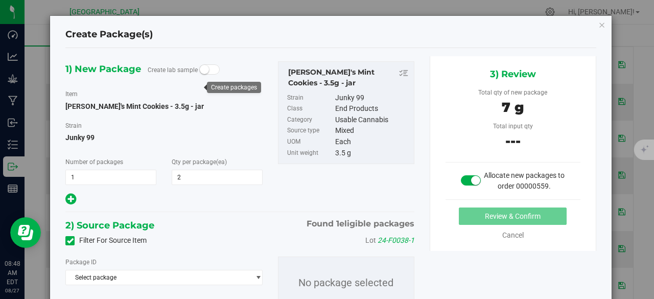
scroll to position [54, 0]
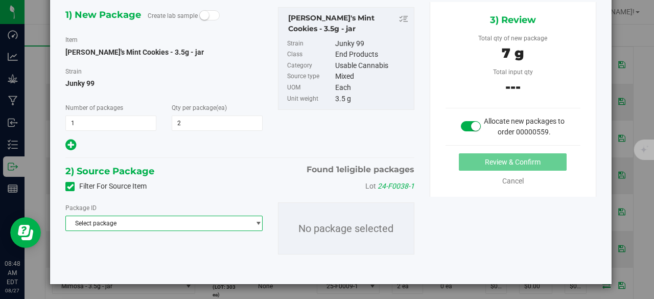
click at [152, 220] on span "Select package" at bounding box center [157, 223] width 183 height 14
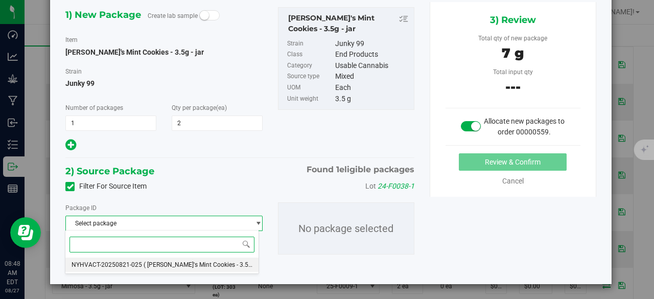
click at [165, 261] on span "( [PERSON_NAME]'s Mint Cookies - 3.5g - jar )" at bounding box center [206, 264] width 124 height 7
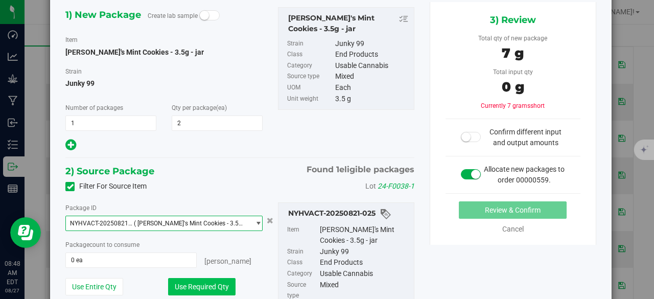
click at [193, 281] on button "Use Required Qty" at bounding box center [201, 286] width 67 height 17
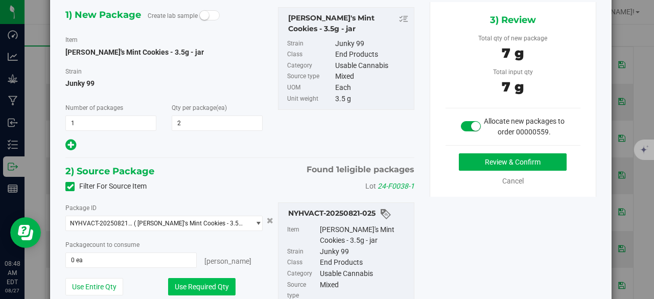
type input "2 ea"
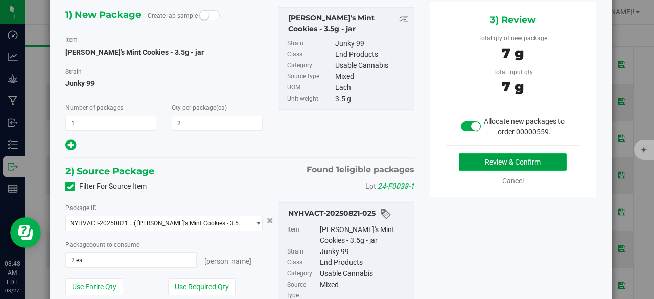
click at [480, 153] on button "Review & Confirm" at bounding box center [513, 161] width 108 height 17
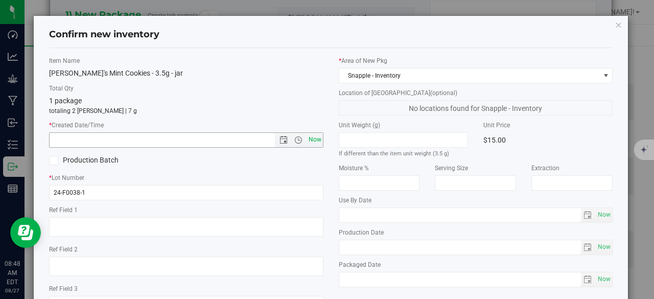
click at [312, 142] on span "Now" at bounding box center [314, 139] width 17 height 15
type input "[DATE] 8:48 AM"
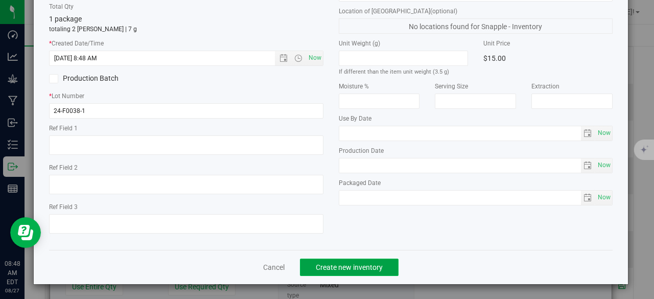
click at [358, 262] on button "Create new inventory" at bounding box center [349, 267] width 99 height 17
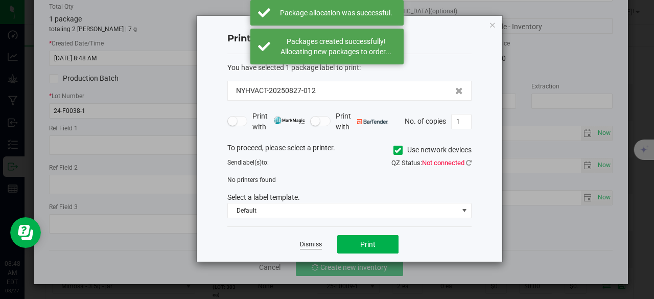
click at [314, 241] on link "Dismiss" at bounding box center [311, 244] width 22 height 9
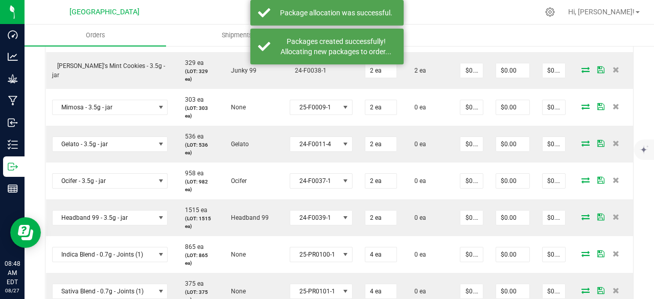
scroll to position [748, 0]
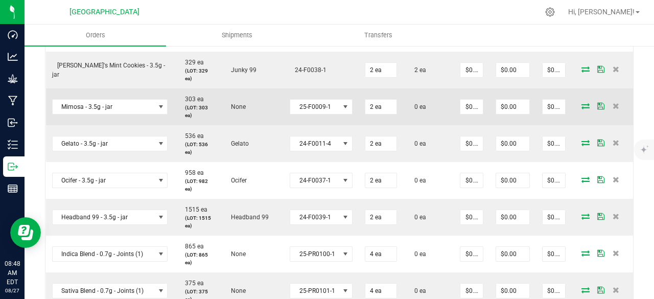
click at [582, 103] on icon at bounding box center [586, 106] width 8 height 6
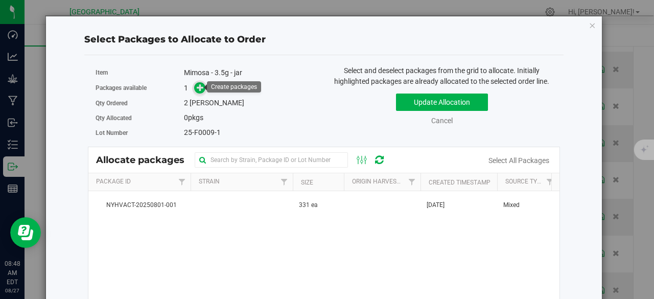
click at [200, 89] on icon at bounding box center [200, 86] width 7 height 7
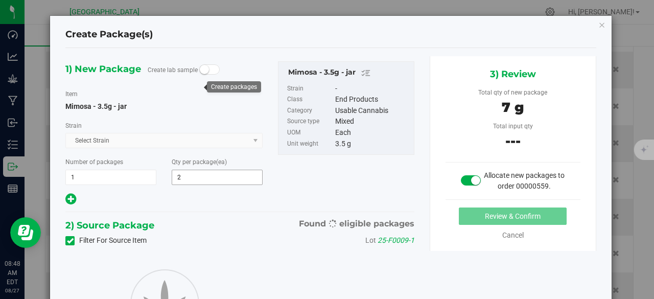
type input "2"
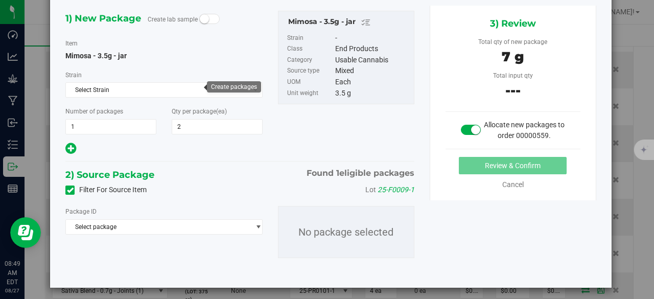
scroll to position [51, 0]
click at [150, 222] on span "Select package" at bounding box center [157, 226] width 183 height 14
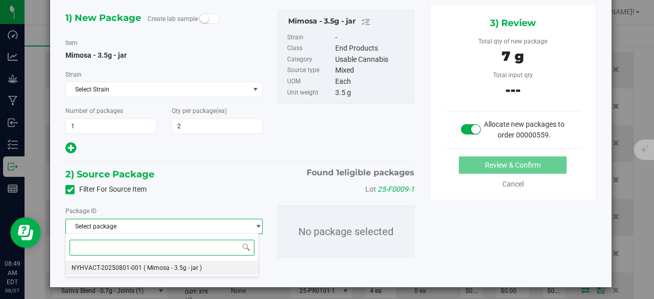
click at [165, 266] on span "( Mimosa - 3.5g - jar )" at bounding box center [173, 267] width 58 height 7
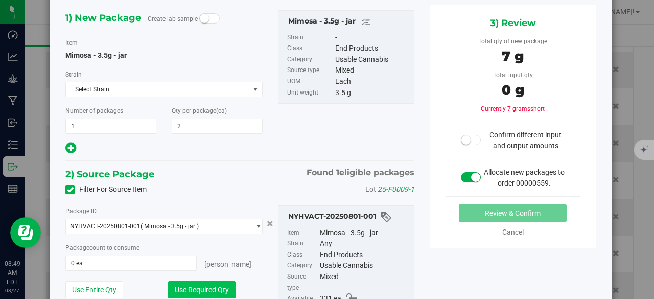
click at [196, 289] on button "Use Required Qty" at bounding box center [201, 289] width 67 height 17
type input "2 ea"
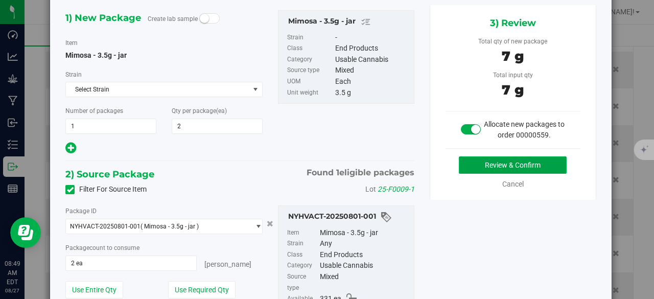
click at [494, 160] on button "Review & Confirm" at bounding box center [513, 164] width 108 height 17
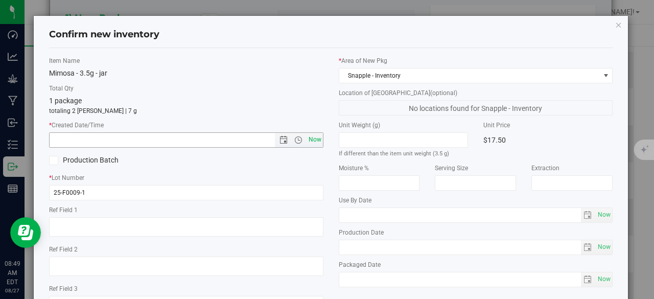
click at [313, 135] on span "Now" at bounding box center [314, 139] width 17 height 15
type input "[DATE] 8:49 AM"
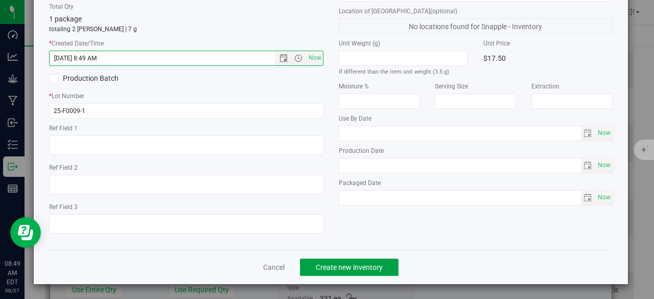
click at [354, 260] on button "Create new inventory" at bounding box center [349, 267] width 99 height 17
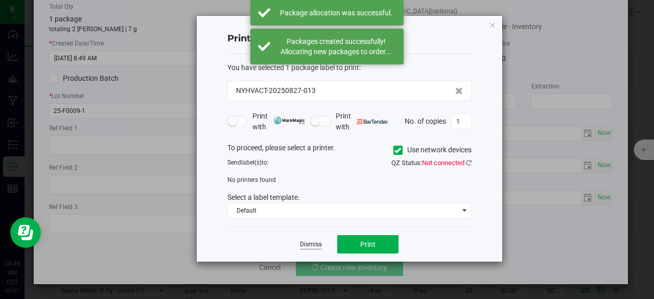
click at [313, 246] on link "Dismiss" at bounding box center [311, 244] width 22 height 9
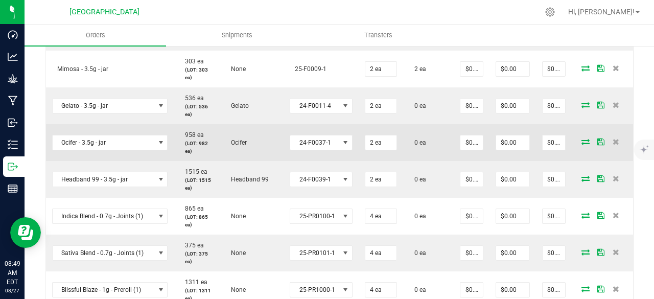
scroll to position [785, 0]
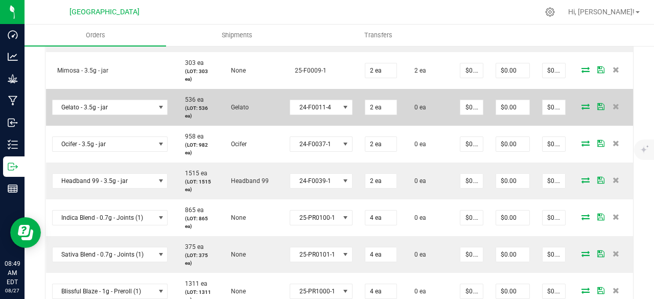
click at [582, 106] on icon at bounding box center [586, 106] width 8 height 6
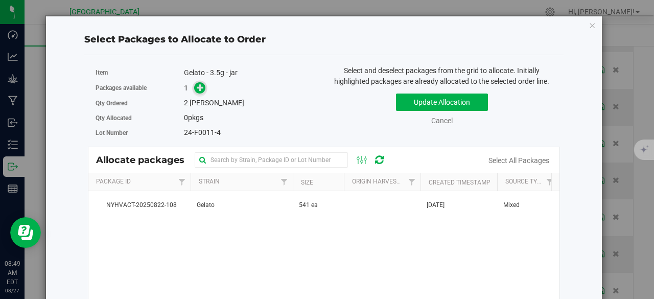
click at [202, 88] on icon at bounding box center [200, 87] width 7 height 7
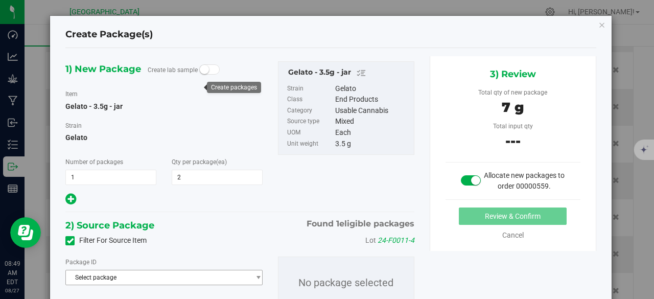
click at [182, 272] on span "Select package" at bounding box center [157, 277] width 183 height 14
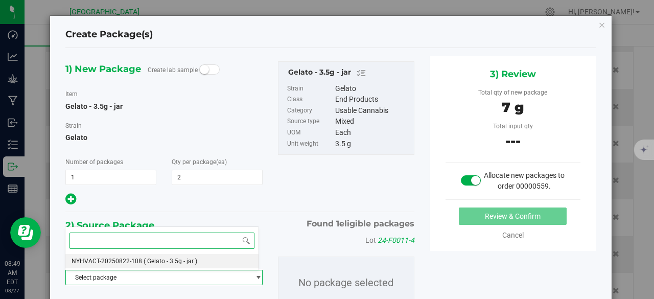
click at [180, 254] on li "NYHVACT-20250822-108 ( Gelato - 3.5g - jar )" at bounding box center [162, 261] width 194 height 14
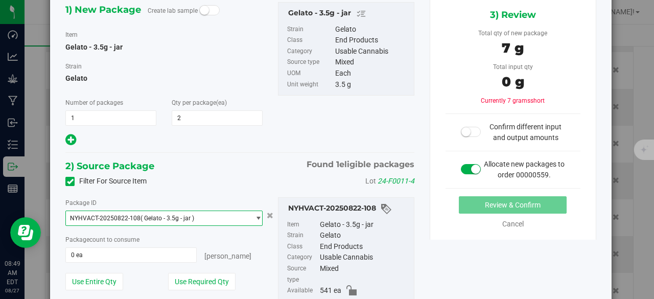
scroll to position [62, 0]
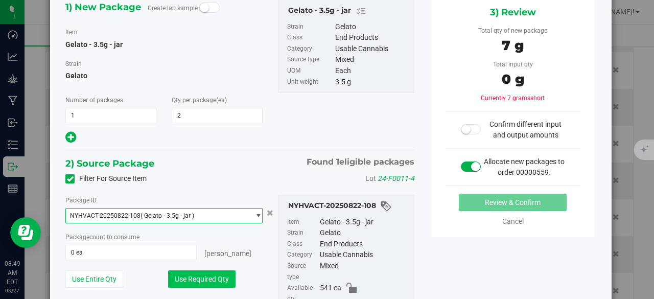
click at [206, 274] on button "Use Required Qty" at bounding box center [201, 278] width 67 height 17
type input "2 ea"
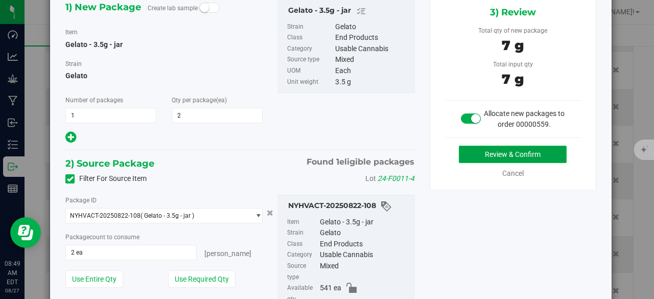
click at [485, 153] on button "Review & Confirm" at bounding box center [513, 154] width 108 height 17
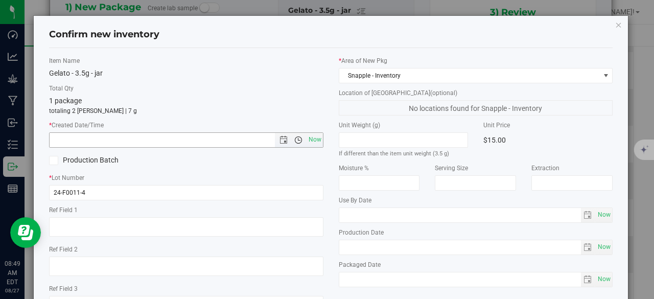
click at [297, 139] on span "Open the time view" at bounding box center [298, 140] width 8 height 8
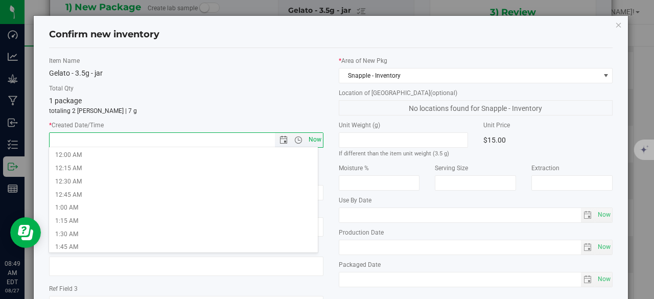
click at [312, 139] on span "Now" at bounding box center [314, 139] width 17 height 15
type input "[DATE] 8:49 AM"
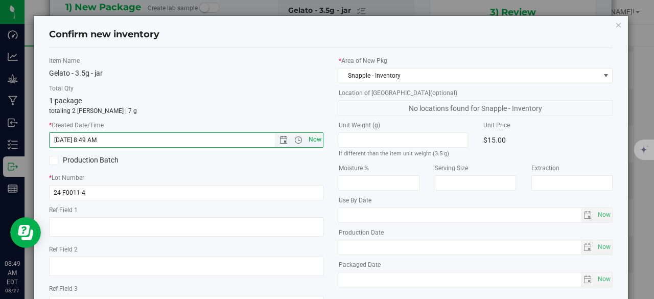
scroll to position [82, 0]
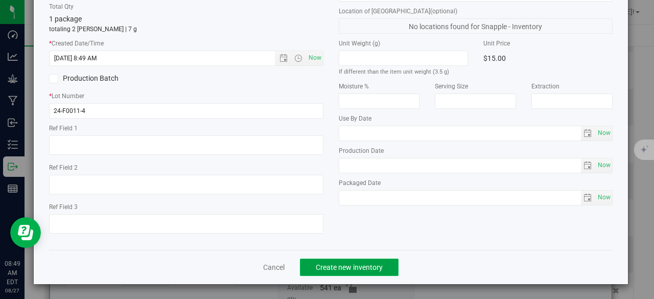
click at [332, 259] on button "Create new inventory" at bounding box center [349, 267] width 99 height 17
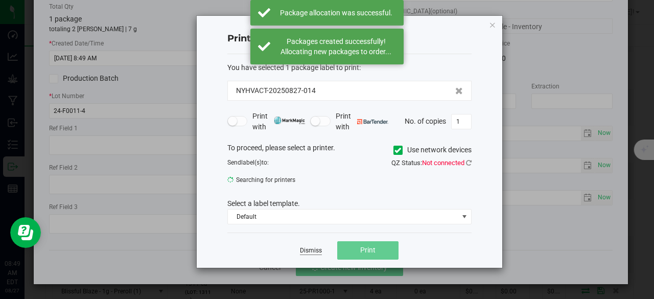
click at [313, 246] on link "Dismiss" at bounding box center [311, 250] width 22 height 9
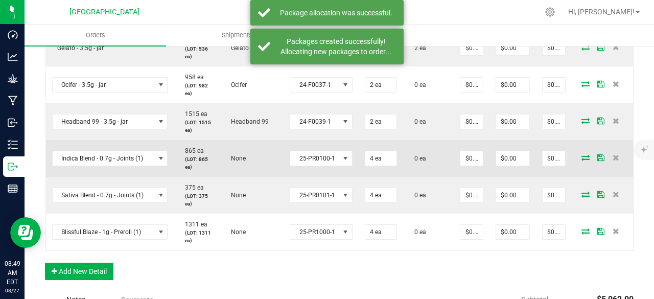
scroll to position [847, 0]
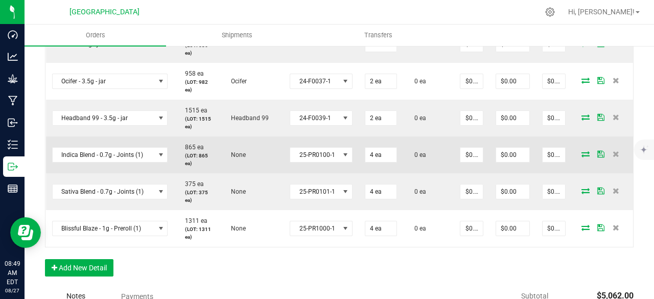
click at [582, 151] on icon at bounding box center [586, 154] width 8 height 6
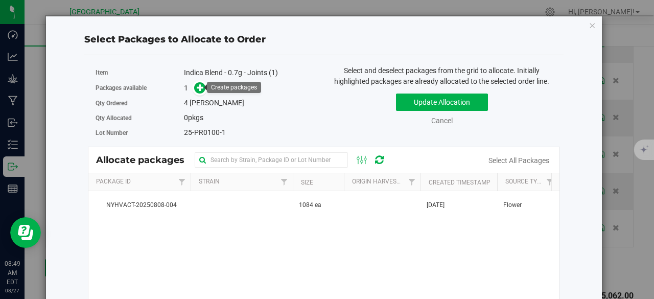
click at [197, 93] on div "Packages available 1" at bounding box center [206, 88] width 221 height 16
click at [197, 90] on icon at bounding box center [200, 87] width 7 height 7
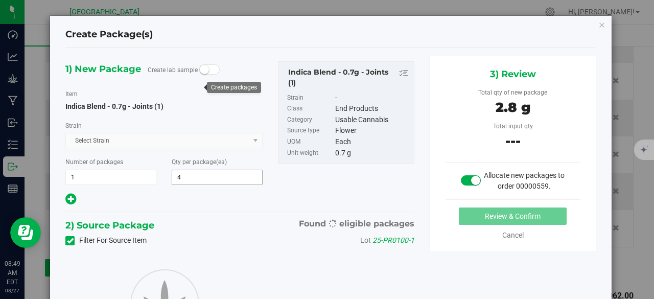
type input "4"
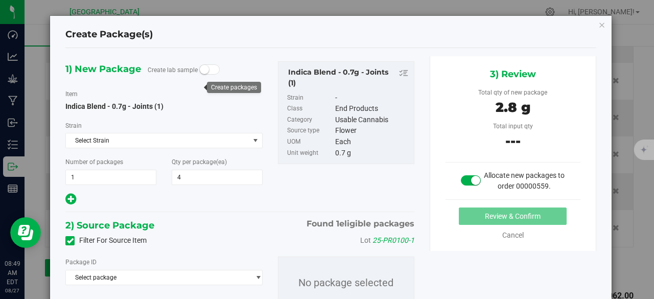
scroll to position [54, 0]
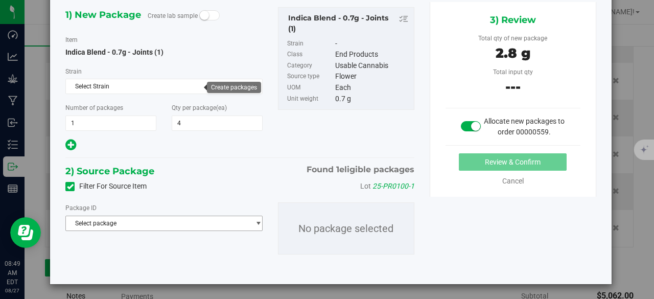
click at [211, 222] on span "Select package" at bounding box center [157, 223] width 183 height 14
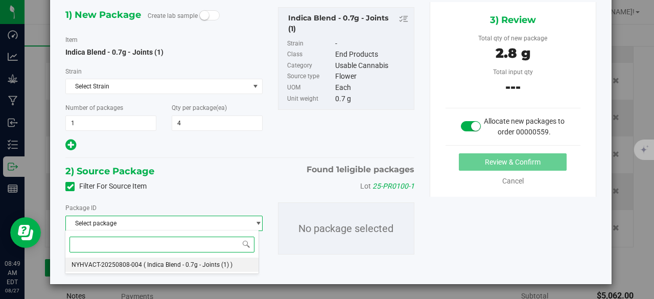
click at [211, 260] on li "NYHVACT-20250808-004 ( Indica Blend - 0.7g - Joints (1) )" at bounding box center [162, 265] width 194 height 14
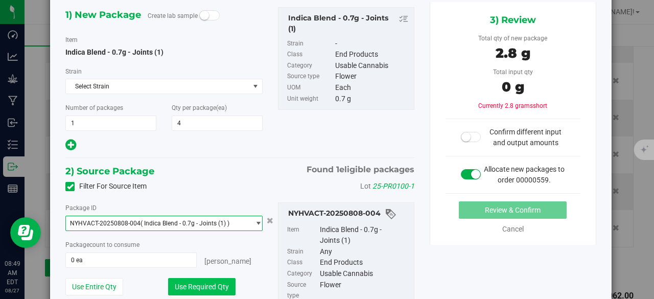
click at [199, 282] on button "Use Required Qty" at bounding box center [201, 286] width 67 height 17
type input "4 ea"
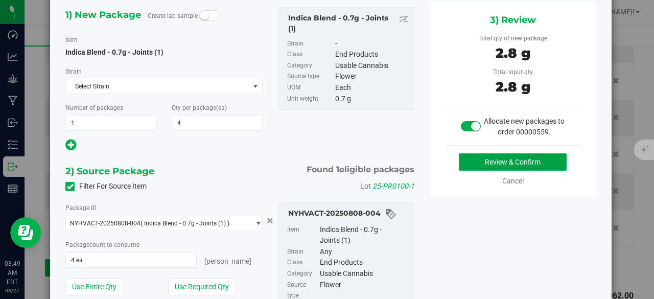
click at [466, 160] on button "Review & Confirm" at bounding box center [513, 161] width 108 height 17
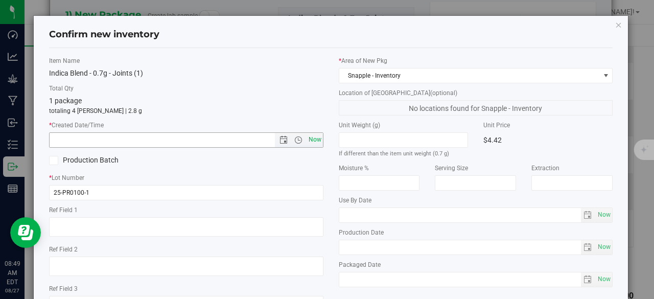
click at [311, 135] on span "Now" at bounding box center [314, 139] width 17 height 15
type input "[DATE] 8:49 AM"
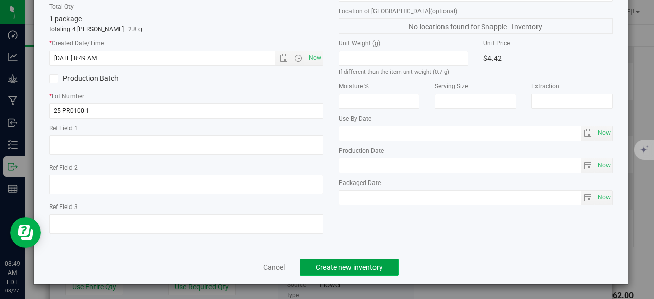
click at [357, 270] on span "Create new inventory" at bounding box center [349, 267] width 67 height 8
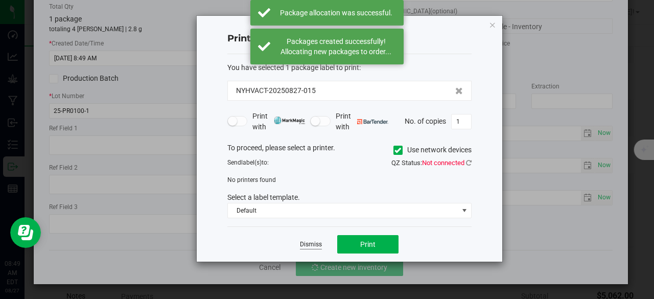
click at [308, 240] on link "Dismiss" at bounding box center [311, 244] width 22 height 9
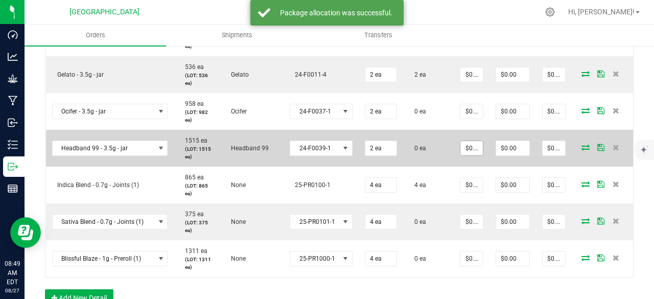
scroll to position [777, 0]
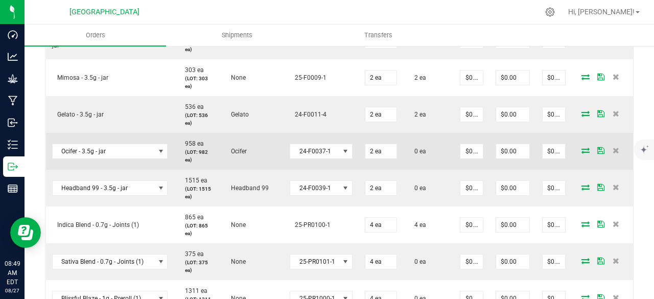
click at [582, 149] on icon at bounding box center [586, 150] width 8 height 6
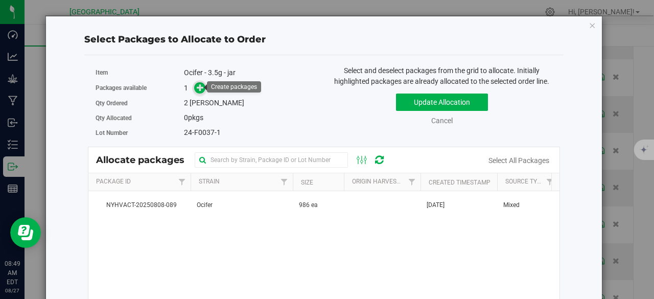
click at [198, 87] on icon at bounding box center [200, 87] width 7 height 7
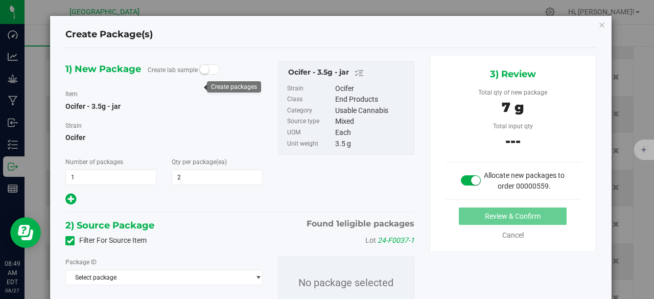
scroll to position [48, 0]
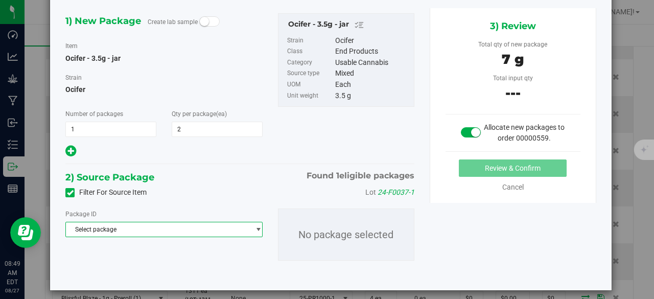
click at [187, 235] on span "Select package" at bounding box center [157, 229] width 183 height 14
click at [195, 272] on li "NYHVACT-20250808-089 ( Ocifer - 3.5g - jar )" at bounding box center [162, 271] width 194 height 14
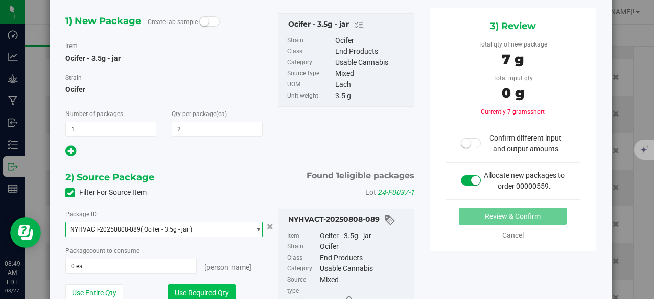
click at [198, 287] on button "Use Required Qty" at bounding box center [201, 292] width 67 height 17
type input "2 ea"
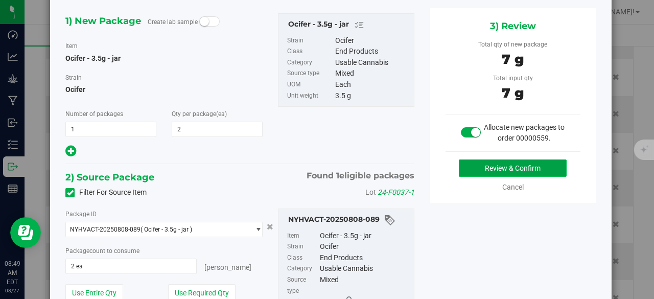
click at [462, 159] on button "Review & Confirm" at bounding box center [513, 167] width 108 height 17
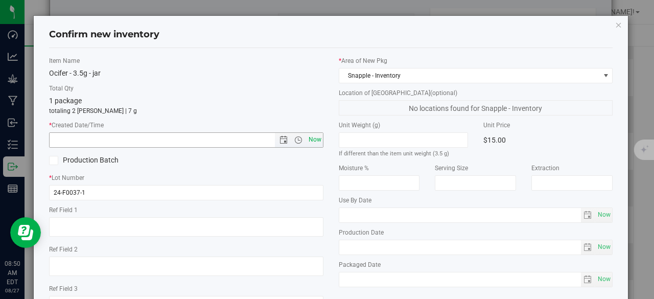
click at [310, 140] on span "Now" at bounding box center [314, 139] width 17 height 15
type input "[DATE] 8:50 AM"
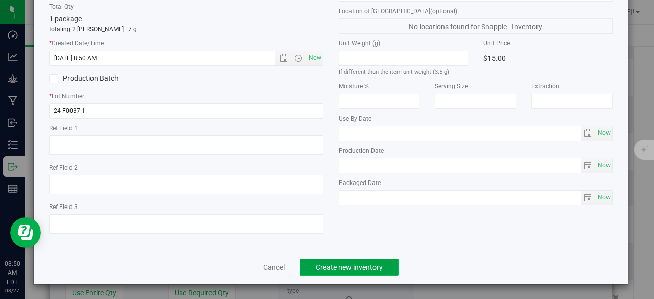
click at [325, 266] on span "Create new inventory" at bounding box center [349, 267] width 67 height 8
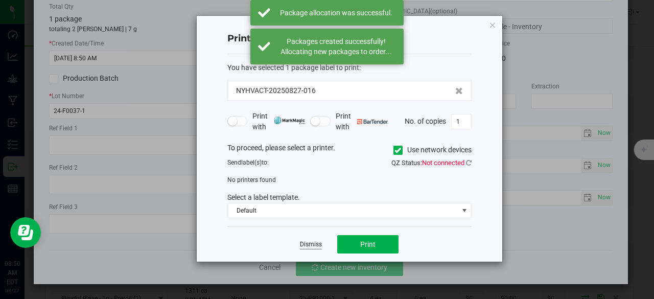
click at [311, 242] on link "Dismiss" at bounding box center [311, 244] width 22 height 9
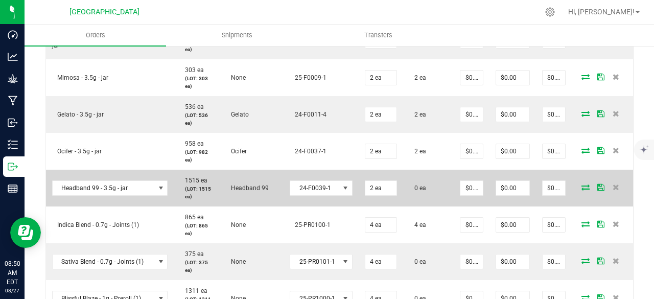
click at [582, 186] on icon at bounding box center [586, 187] width 8 height 6
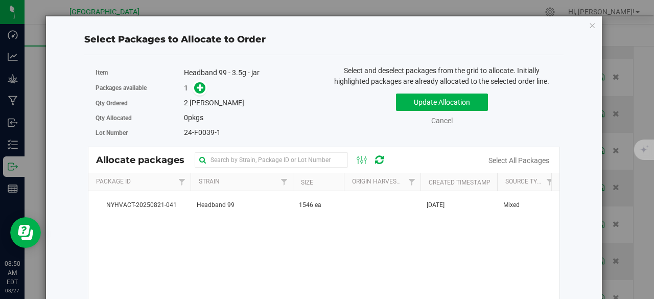
click at [197, 94] on div "Packages available 1" at bounding box center [206, 88] width 221 height 16
click at [197, 89] on icon at bounding box center [200, 87] width 7 height 7
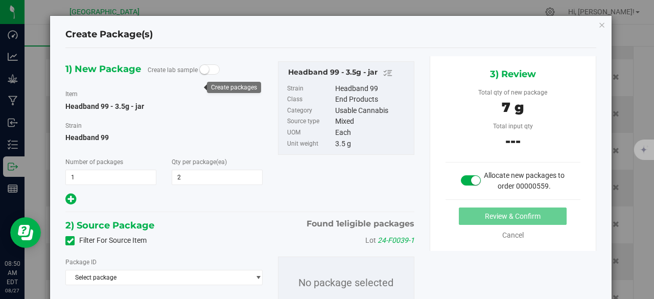
scroll to position [54, 0]
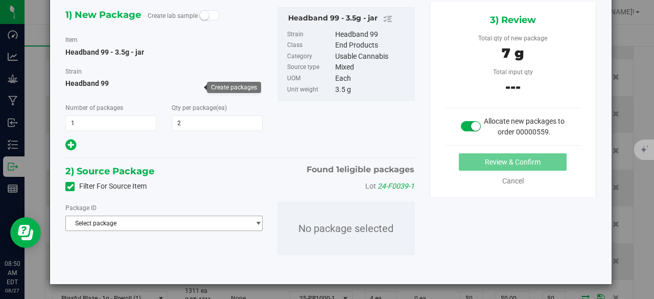
click at [204, 225] on span "Select package" at bounding box center [157, 223] width 183 height 14
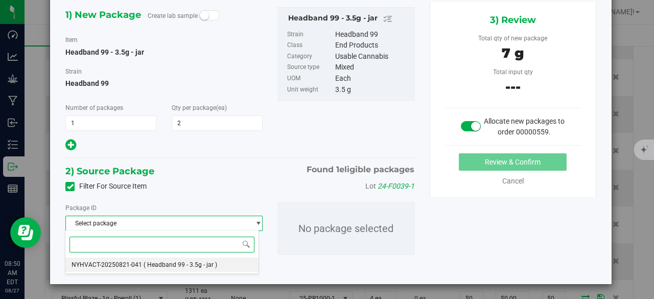
click at [200, 262] on span "( Headband 99 - 3.5g - jar )" at bounding box center [181, 264] width 74 height 7
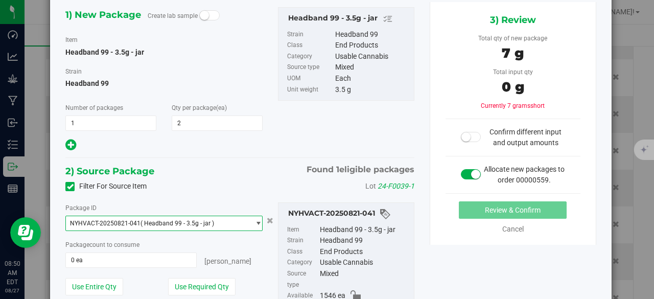
scroll to position [94, 0]
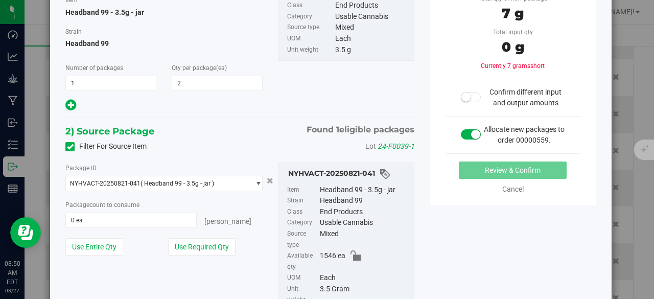
click at [195, 243] on button "Use Required Qty" at bounding box center [201, 246] width 67 height 17
type input "2 ea"
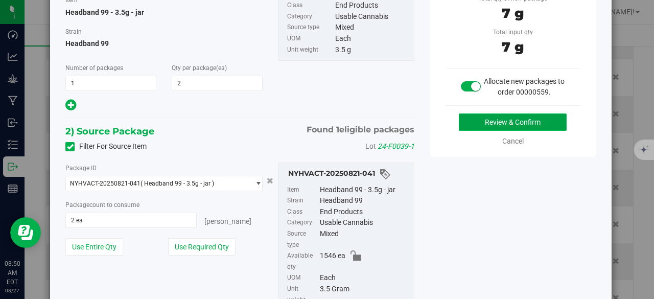
click at [471, 127] on button "Review & Confirm" at bounding box center [513, 121] width 108 height 17
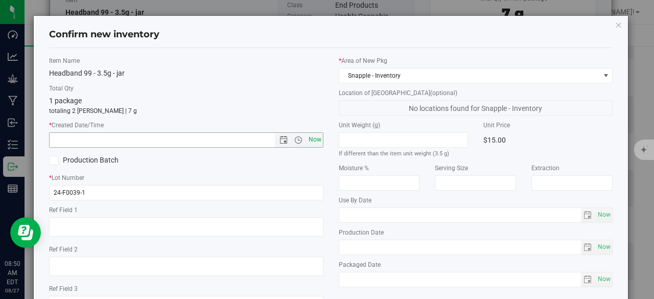
click at [317, 144] on span "Now" at bounding box center [314, 139] width 17 height 15
type input "[DATE] 8:50 AM"
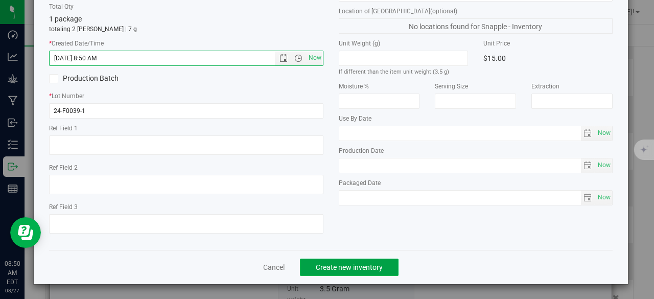
click at [354, 260] on button "Create new inventory" at bounding box center [349, 267] width 99 height 17
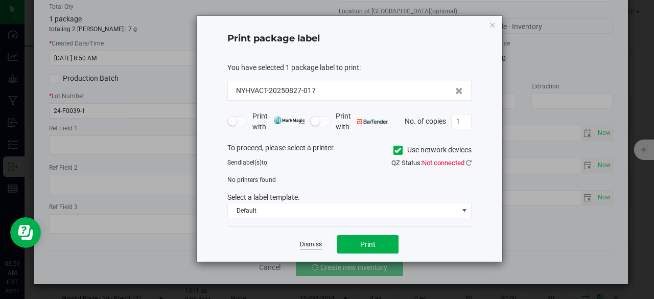
click at [313, 244] on link "Dismiss" at bounding box center [311, 244] width 22 height 9
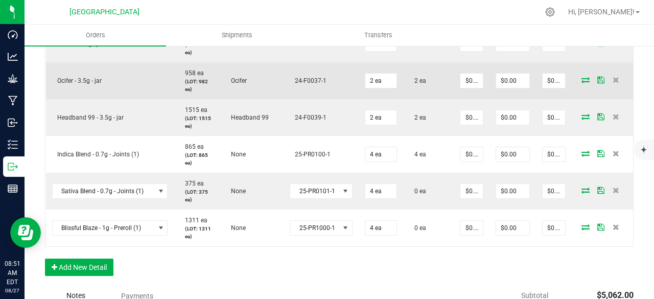
scroll to position [851, 0]
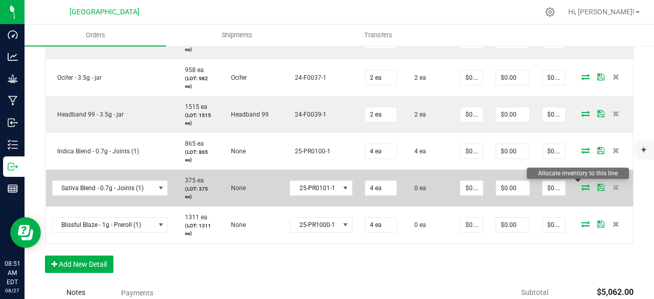
click at [582, 187] on icon at bounding box center [586, 187] width 8 height 6
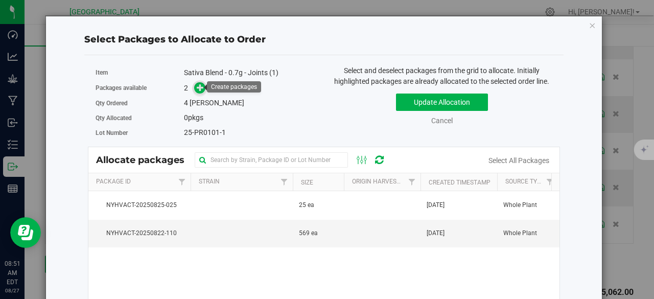
click at [198, 87] on icon at bounding box center [200, 86] width 7 height 7
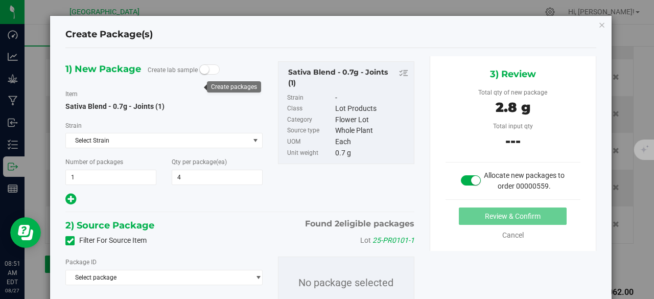
scroll to position [54, 0]
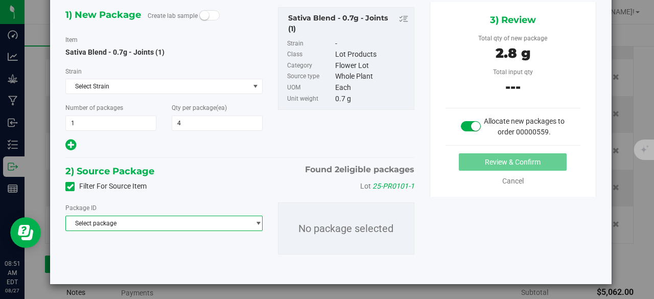
click at [187, 221] on span "Select package" at bounding box center [157, 223] width 183 height 14
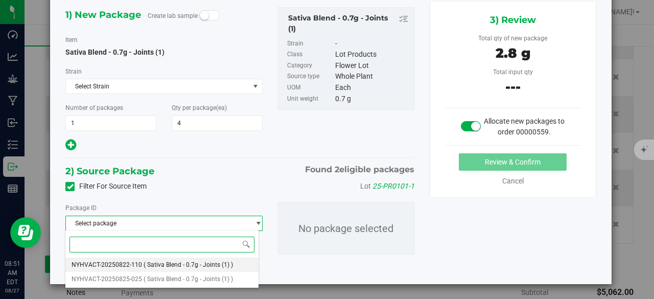
click at [215, 262] on span "( Sativa Blend - 0.7g - Joints (1) )" at bounding box center [188, 264] width 89 height 7
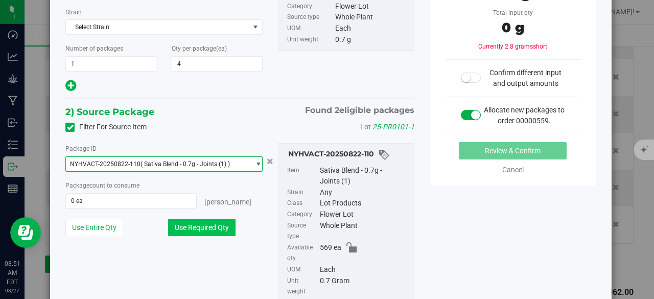
scroll to position [114, 0]
click at [212, 225] on button "Use Required Qty" at bounding box center [201, 226] width 67 height 17
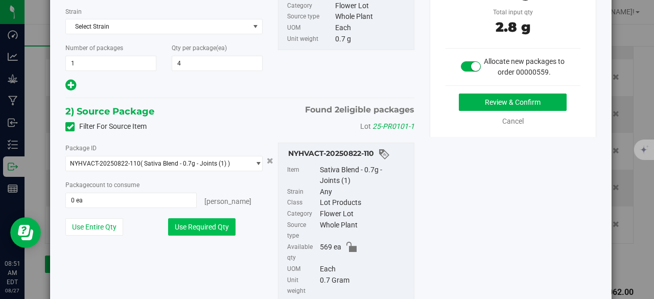
type input "4 ea"
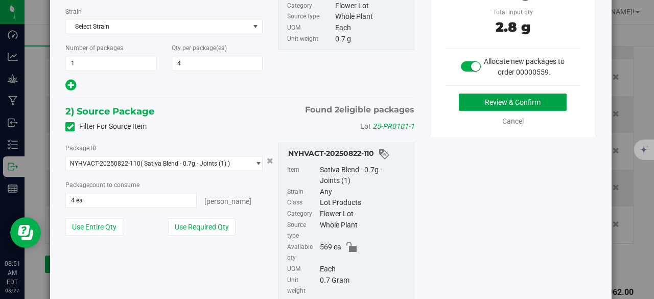
click at [496, 103] on button "Review & Confirm" at bounding box center [513, 102] width 108 height 17
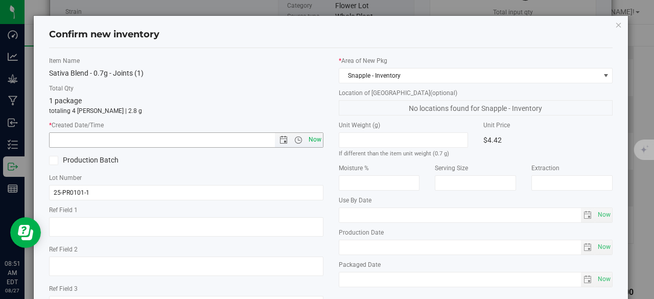
click at [307, 143] on span "Now" at bounding box center [314, 139] width 17 height 15
type input "[DATE] 8:51 AM"
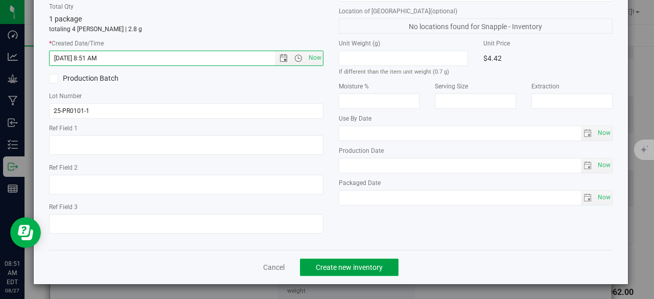
click at [342, 267] on span "Create new inventory" at bounding box center [349, 267] width 67 height 8
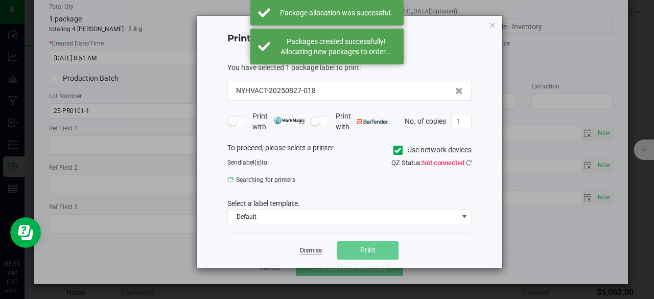
click at [314, 249] on link "Dismiss" at bounding box center [311, 250] width 22 height 9
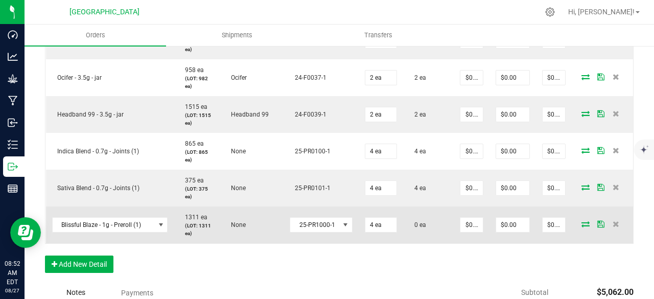
click at [582, 222] on icon at bounding box center [586, 224] width 8 height 6
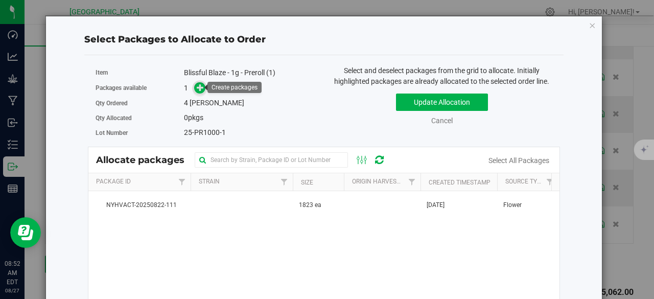
click at [194, 89] on span at bounding box center [200, 88] width 12 height 12
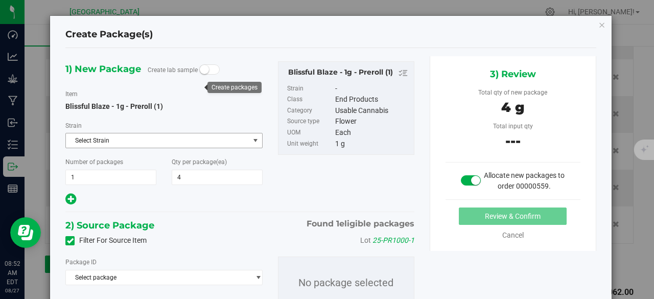
scroll to position [54, 0]
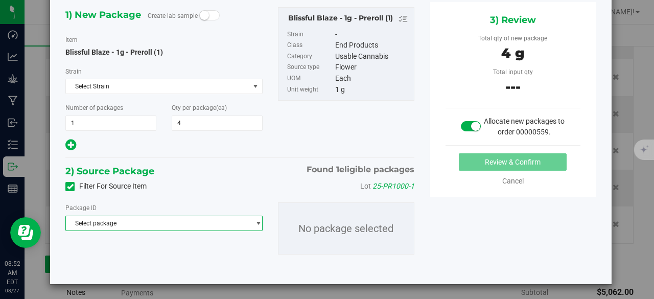
click at [178, 222] on span "Select package" at bounding box center [157, 223] width 183 height 14
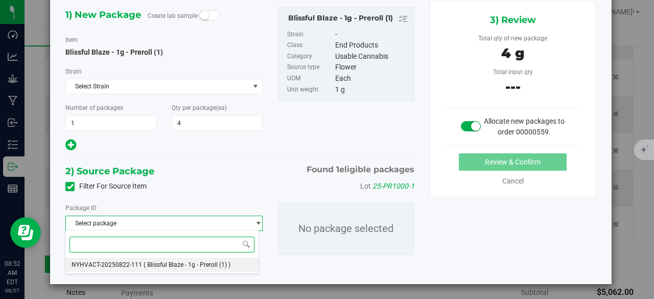
click at [180, 265] on span "( Blissful Blaze - 1g - Preroll (1) )" at bounding box center [187, 264] width 87 height 7
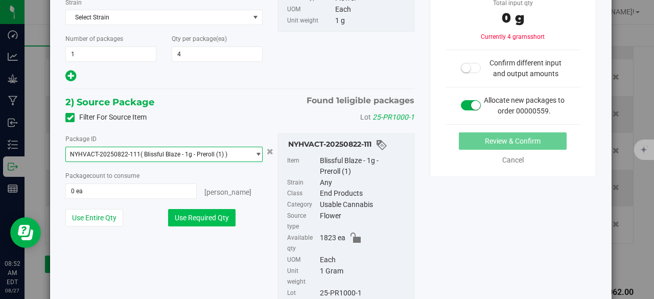
scroll to position [124, 0]
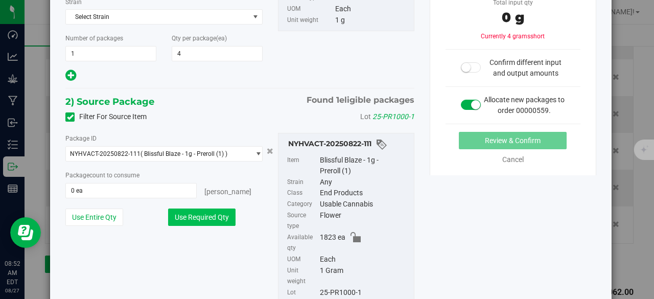
click at [192, 218] on button "Use Required Qty" at bounding box center [201, 217] width 67 height 17
type input "4 ea"
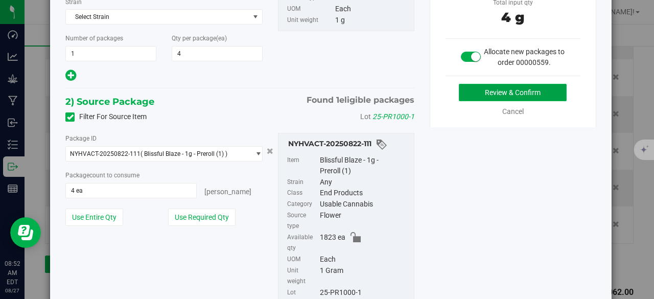
click at [511, 86] on button "Review & Confirm" at bounding box center [513, 92] width 108 height 17
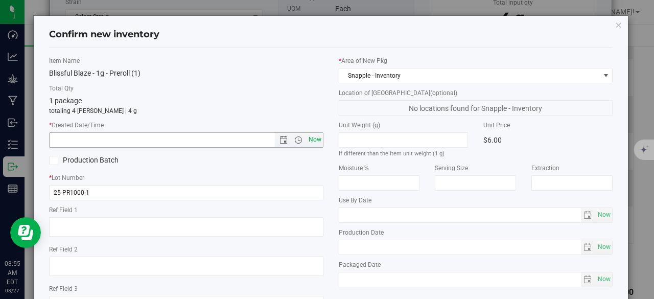
click at [309, 139] on span "Now" at bounding box center [314, 139] width 17 height 15
type input "[DATE] 8:55 AM"
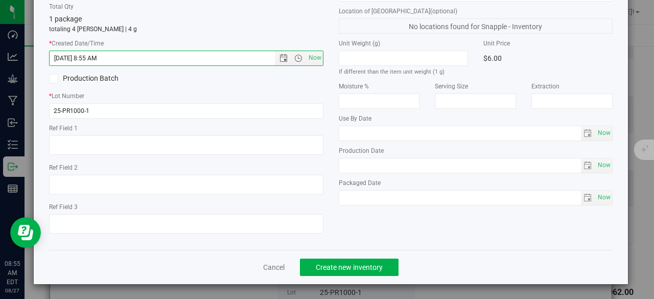
click at [346, 258] on div "Cancel Create new inventory" at bounding box center [331, 267] width 564 height 34
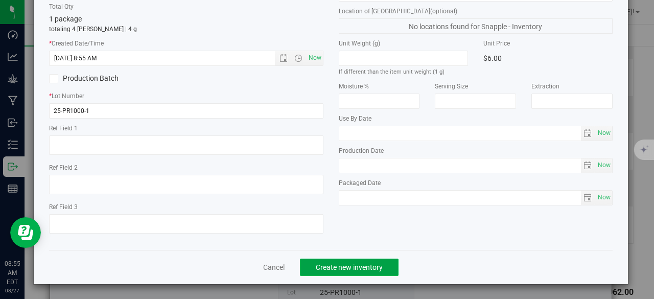
click at [345, 262] on button "Create new inventory" at bounding box center [349, 267] width 99 height 17
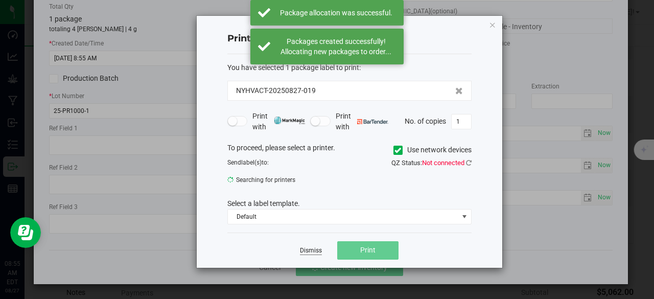
click at [315, 249] on link "Dismiss" at bounding box center [311, 250] width 22 height 9
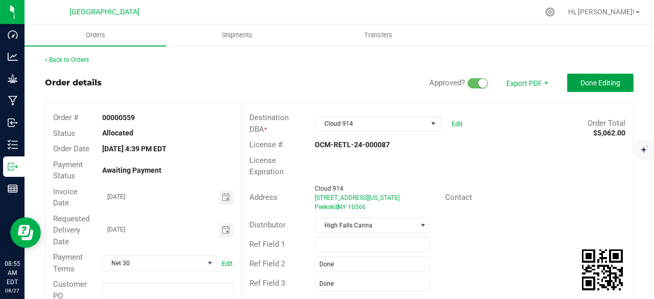
click at [581, 86] on span "Done Editing" at bounding box center [601, 83] width 40 height 8
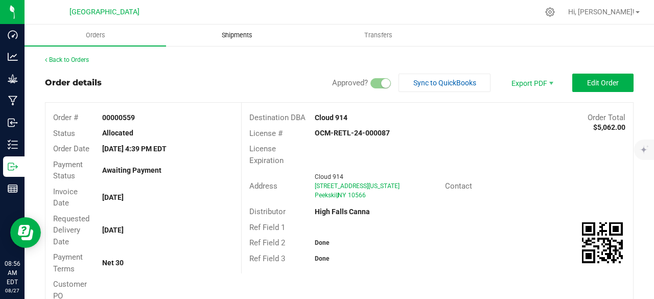
click at [230, 34] on span "Shipments" at bounding box center [237, 35] width 58 height 9
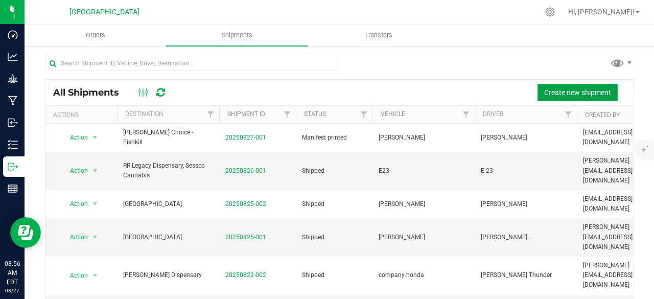
click at [544, 95] on span "Create new shipment" at bounding box center [577, 92] width 67 height 8
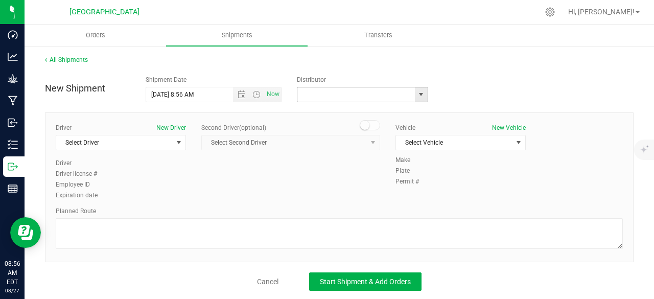
click at [333, 93] on input "text" at bounding box center [354, 94] width 114 height 14
click at [416, 101] on span "select" at bounding box center [421, 94] width 13 height 14
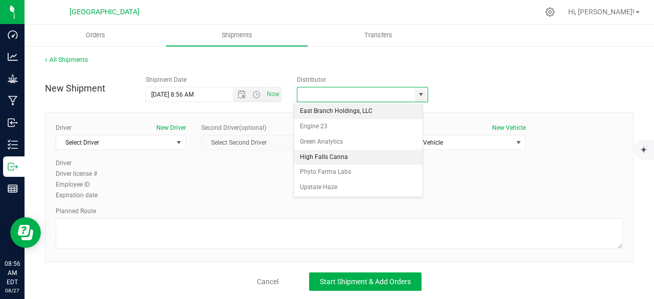
click at [360, 158] on li "High Falls Canna" at bounding box center [358, 157] width 129 height 15
type input "High Falls Canna"
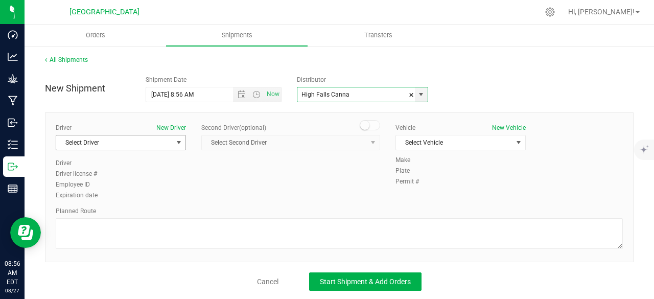
click at [135, 141] on span "Select Driver" at bounding box center [114, 142] width 117 height 14
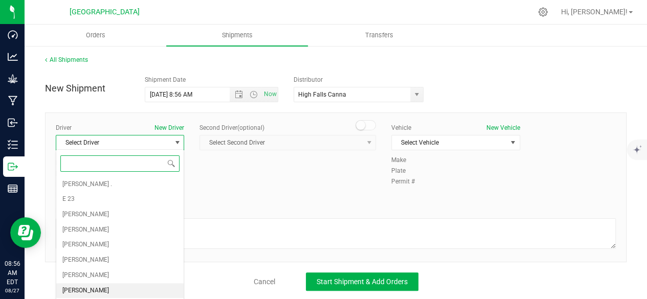
click at [112, 285] on li "[PERSON_NAME]" at bounding box center [119, 290] width 127 height 15
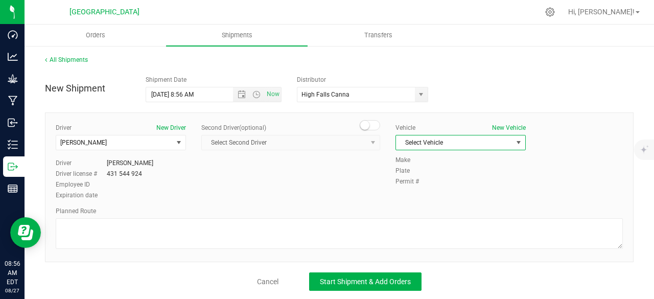
click at [420, 139] on span "Select Vehicle" at bounding box center [454, 142] width 117 height 14
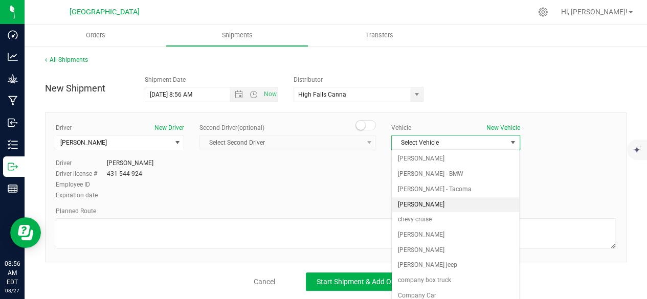
click at [421, 201] on li "[PERSON_NAME]" at bounding box center [454, 204] width 127 height 15
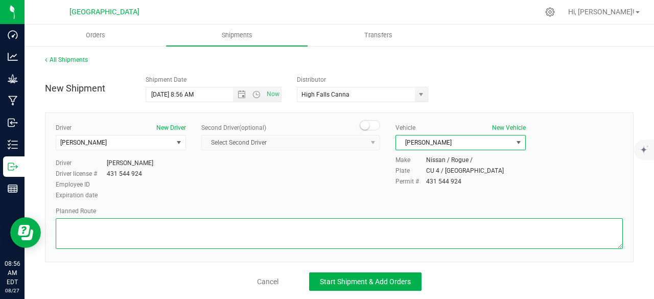
click at [207, 239] on textarea at bounding box center [339, 233] width 567 height 31
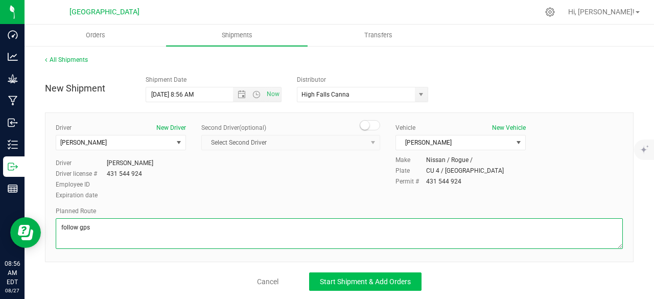
type textarea "follow gps"
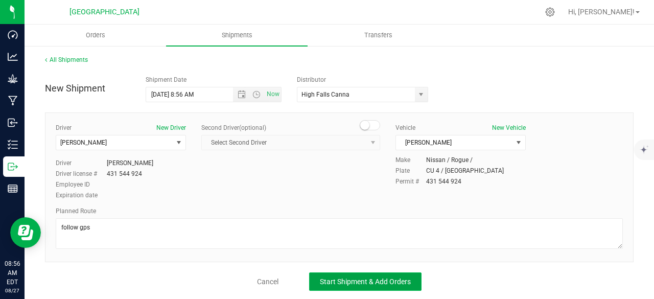
click at [334, 287] on button "Start Shipment & Add Orders" at bounding box center [365, 281] width 112 height 18
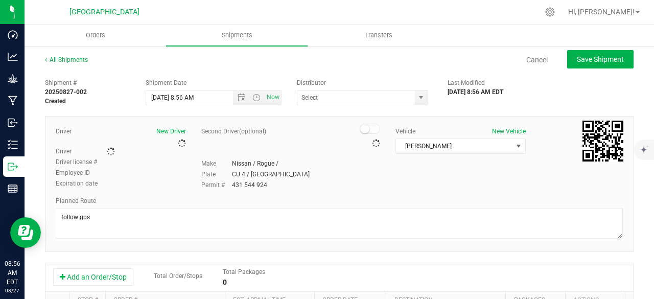
type input "High Falls Canna"
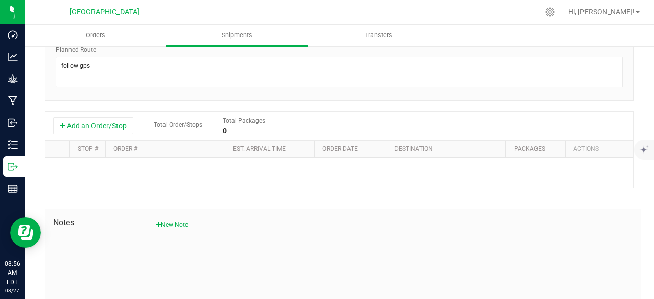
scroll to position [222, 0]
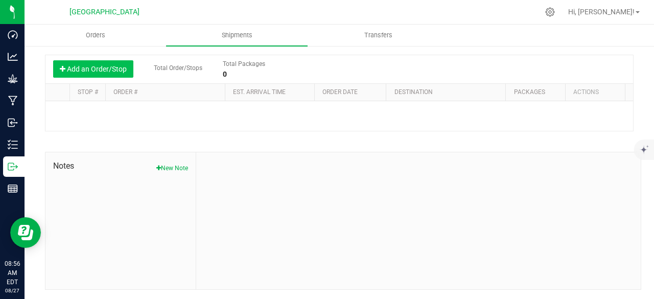
click at [108, 68] on button "Add an Order/Stop" at bounding box center [93, 68] width 80 height 17
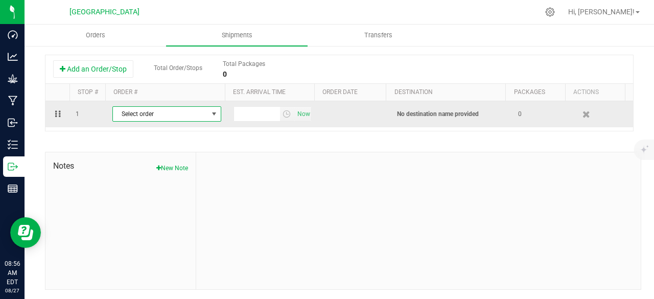
click at [176, 111] on span "Select order" at bounding box center [160, 114] width 95 height 14
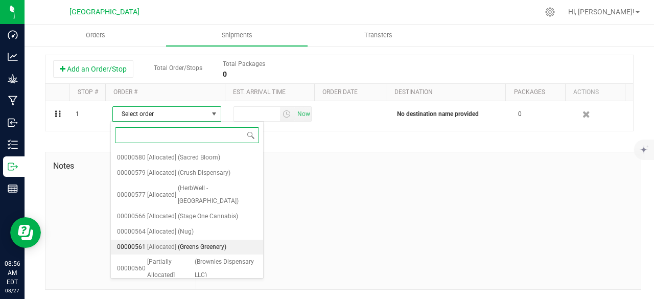
scroll to position [121, 0]
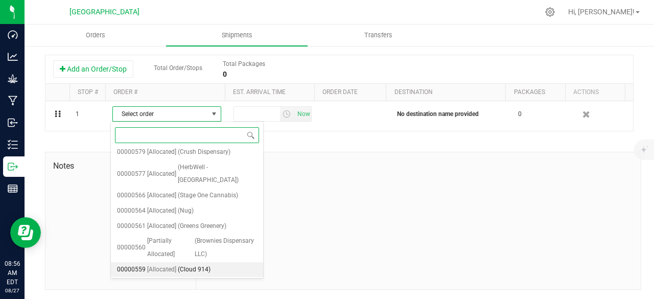
click at [214, 262] on li "00000559 [Allocated] (Cloud 914)" at bounding box center [187, 269] width 152 height 15
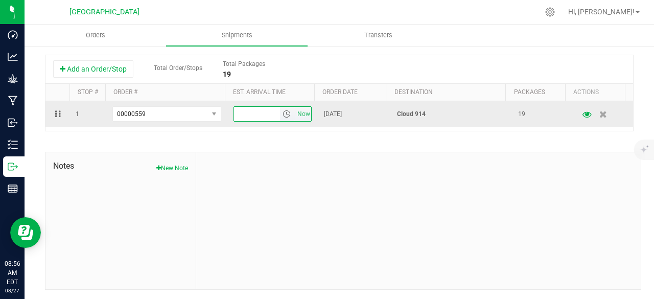
click at [244, 110] on input "text" at bounding box center [257, 114] width 46 height 14
type input "1:00 pm"
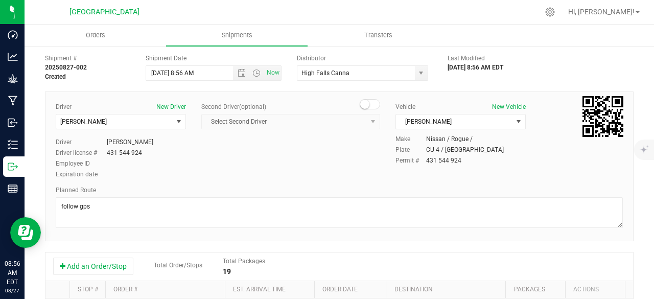
scroll to position [0, 0]
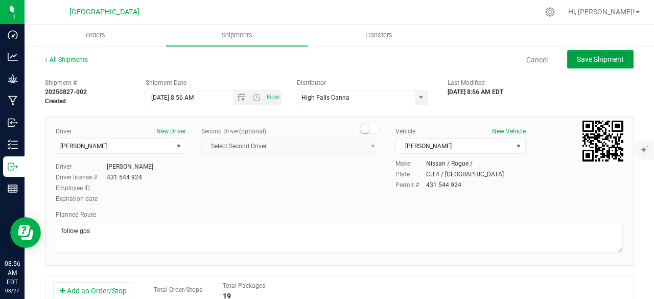
click at [613, 57] on span "Save Shipment" at bounding box center [600, 59] width 47 height 8
type input "[DATE] 12:56 PM"
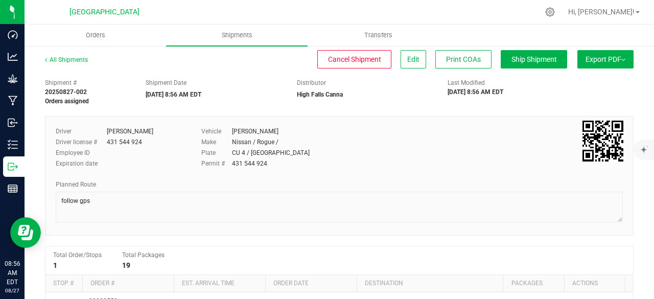
click at [608, 61] on span "Export PDF" at bounding box center [606, 59] width 40 height 8
click at [576, 103] on li "Manifest by Lot" at bounding box center [602, 96] width 103 height 15
click at [578, 54] on button "Export PDF" at bounding box center [606, 59] width 56 height 18
click at [515, 59] on span "Ship Shipment" at bounding box center [534, 59] width 45 height 8
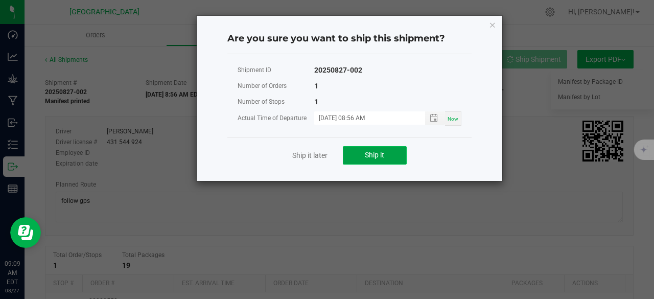
click at [391, 156] on button "Ship it" at bounding box center [375, 155] width 64 height 18
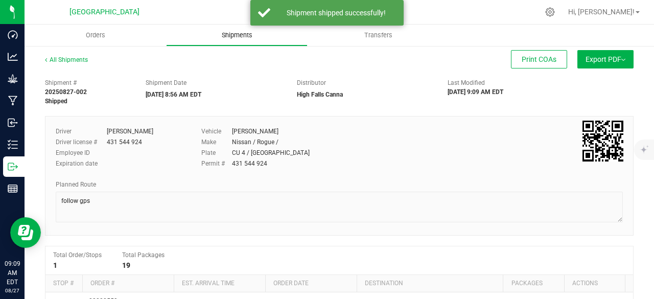
click at [222, 38] on span "Shipments" at bounding box center [237, 35] width 58 height 9
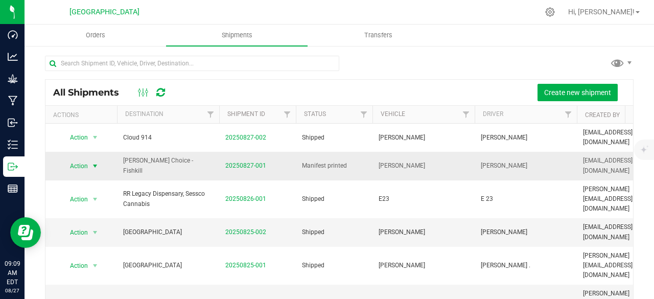
click at [84, 159] on span "Action" at bounding box center [75, 166] width 28 height 14
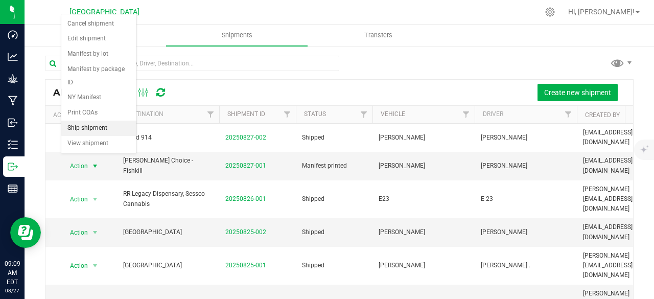
click at [88, 128] on li "Ship shipment" at bounding box center [98, 128] width 75 height 15
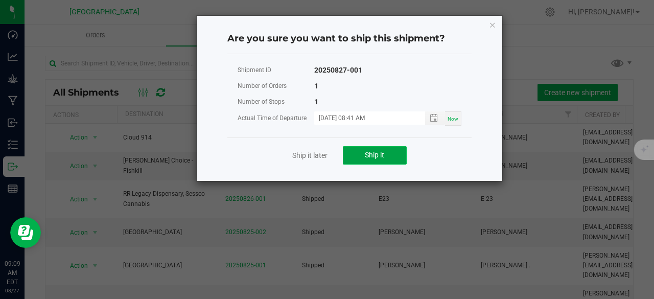
click at [389, 155] on button "Ship it" at bounding box center [375, 155] width 64 height 18
